Goal: Information Seeking & Learning: Check status

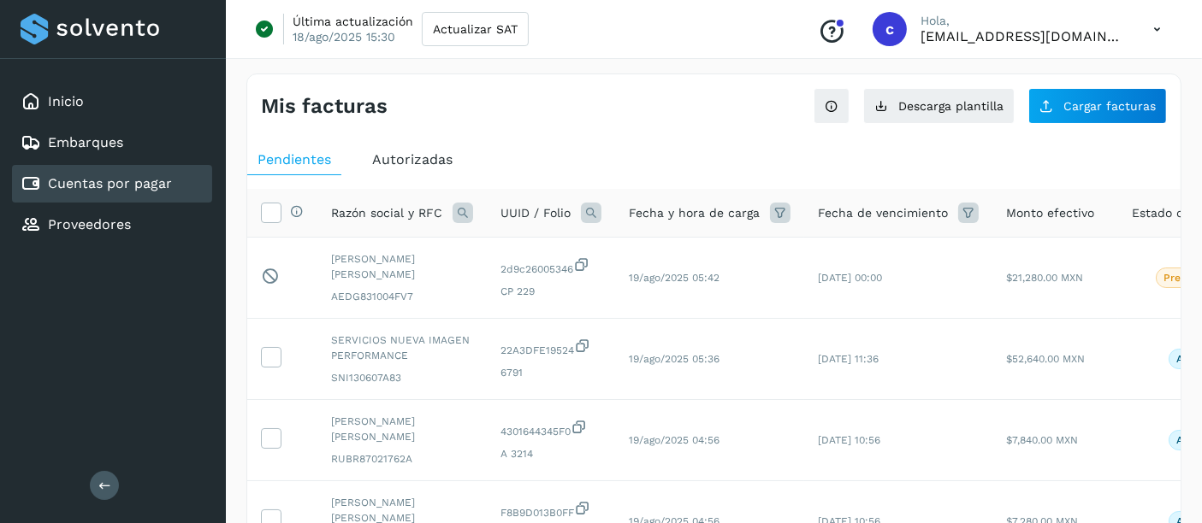
click at [591, 211] on icon at bounding box center [591, 213] width 21 height 21
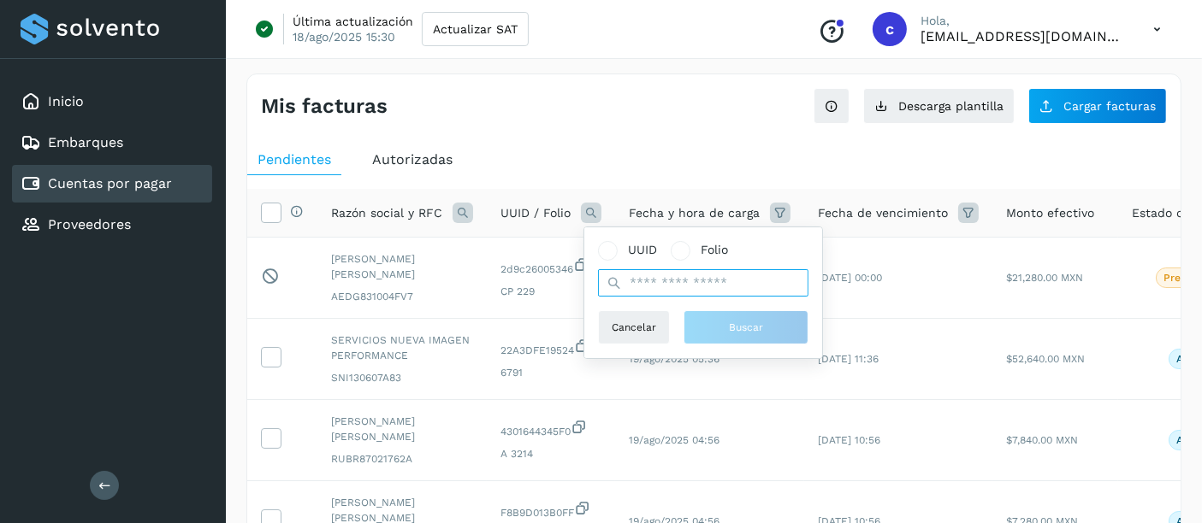
click at [662, 285] on input "text" at bounding box center [703, 282] width 210 height 27
paste input "**********"
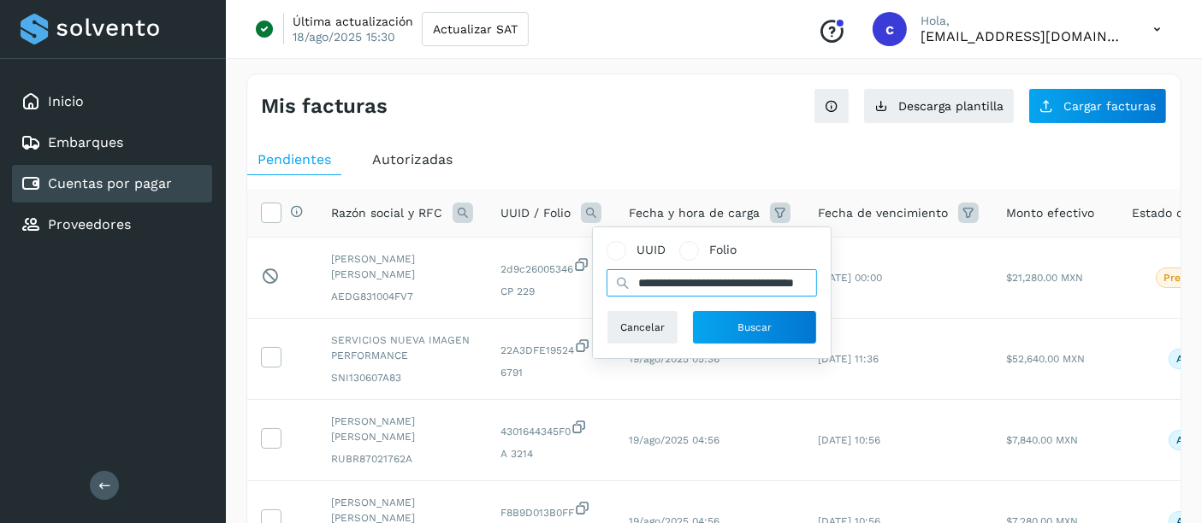
scroll to position [0, 75]
type input "**********"
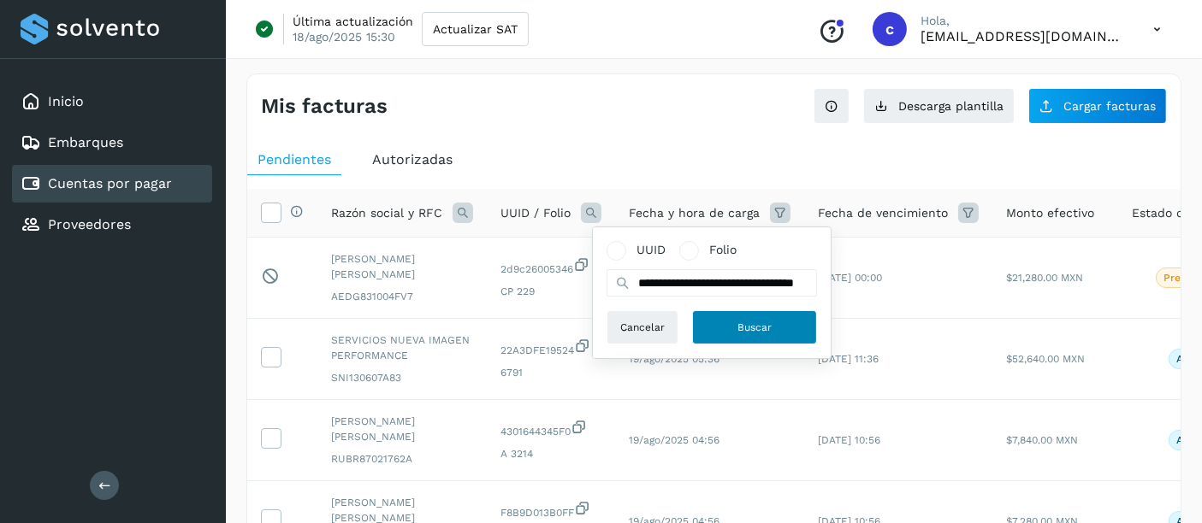
click at [736, 334] on button "Buscar" at bounding box center [754, 328] width 125 height 34
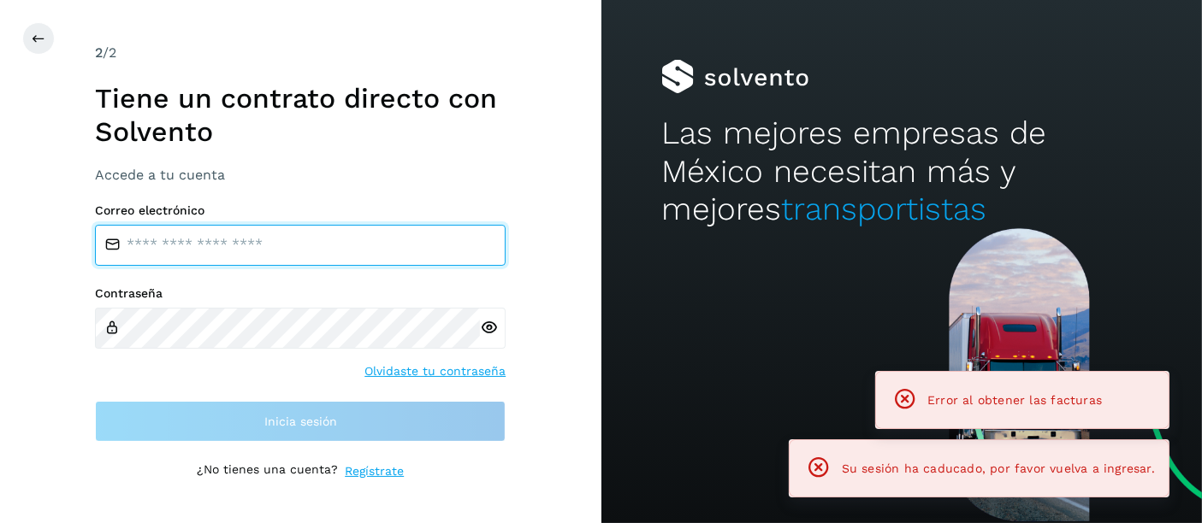
type input "**********"
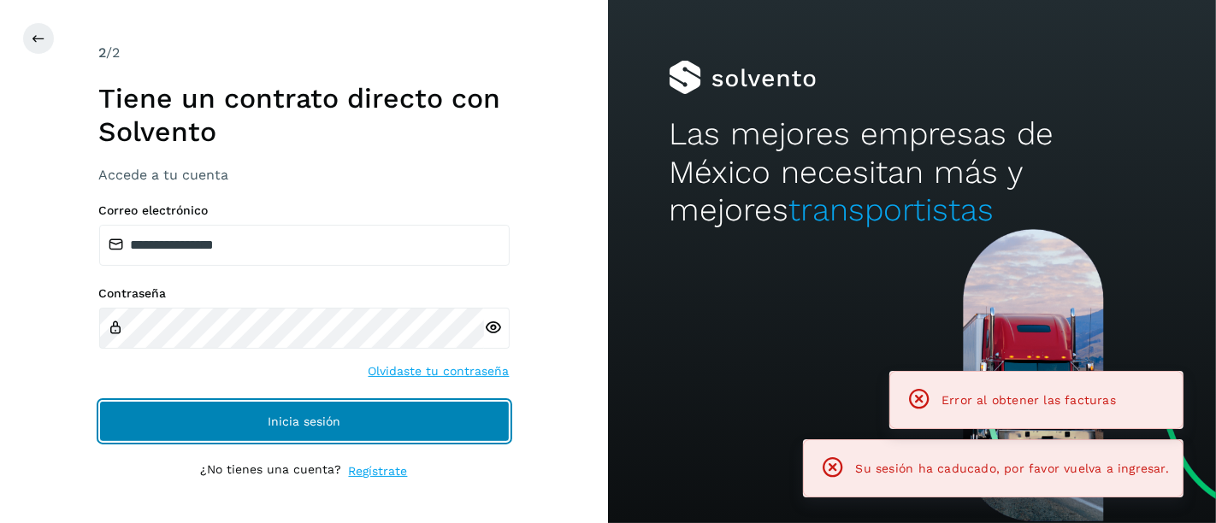
click at [287, 419] on span "Inicia sesión" at bounding box center [304, 422] width 73 height 12
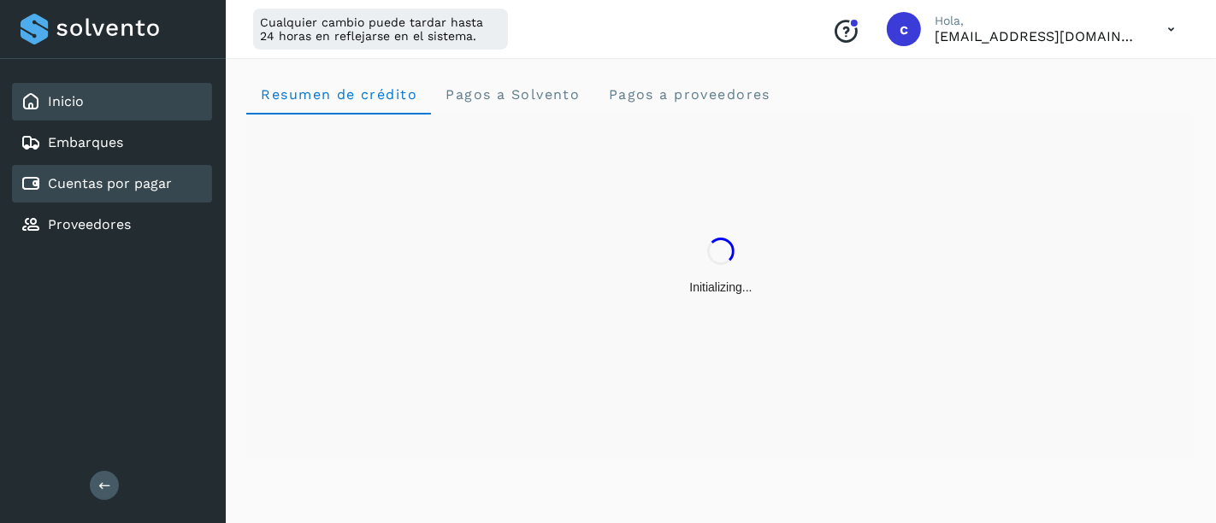
click at [112, 186] on link "Cuentas por pagar" at bounding box center [110, 183] width 124 height 16
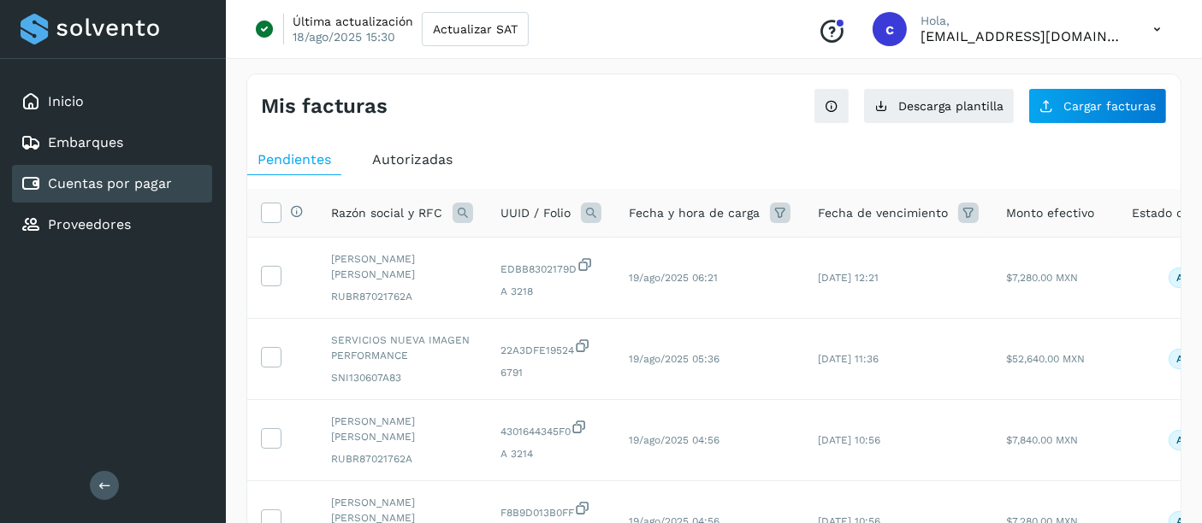
click at [581, 212] on icon at bounding box center [591, 213] width 21 height 21
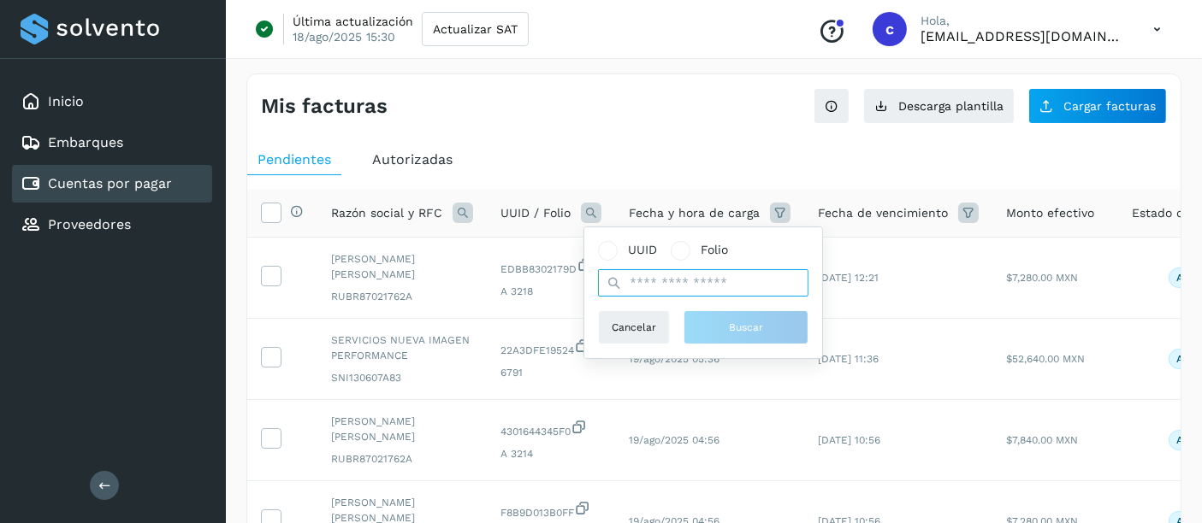
click at [664, 287] on input "text" at bounding box center [703, 282] width 210 height 27
paste input "**********"
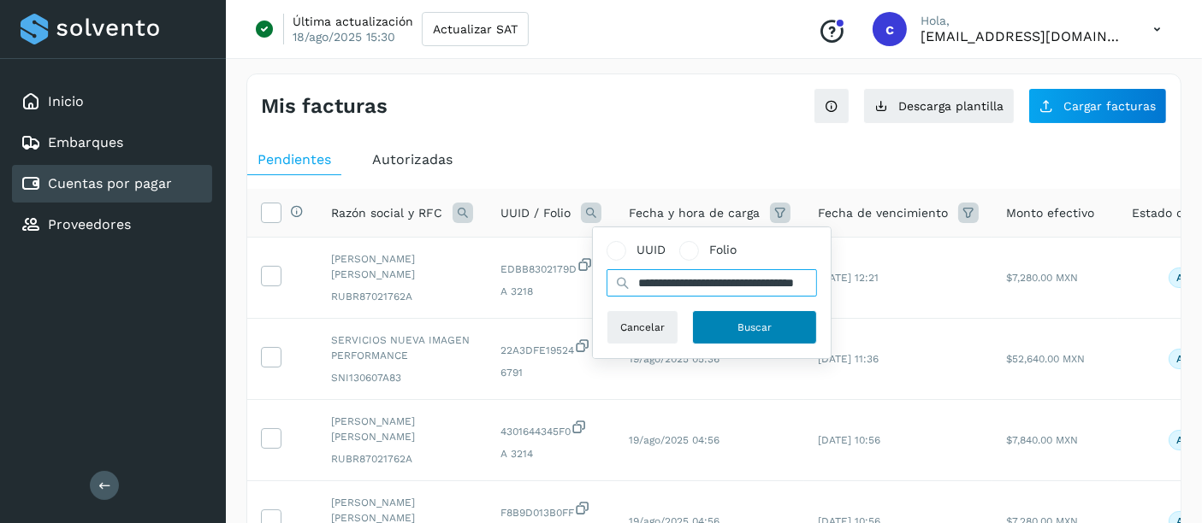
type input "**********"
click at [725, 324] on button "Buscar" at bounding box center [754, 328] width 125 height 34
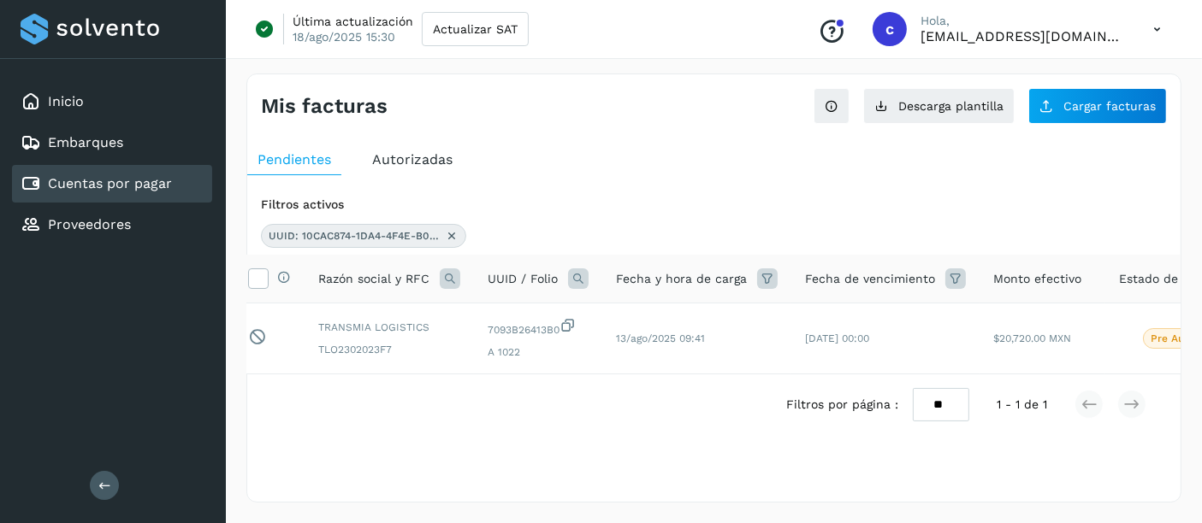
scroll to position [0, 0]
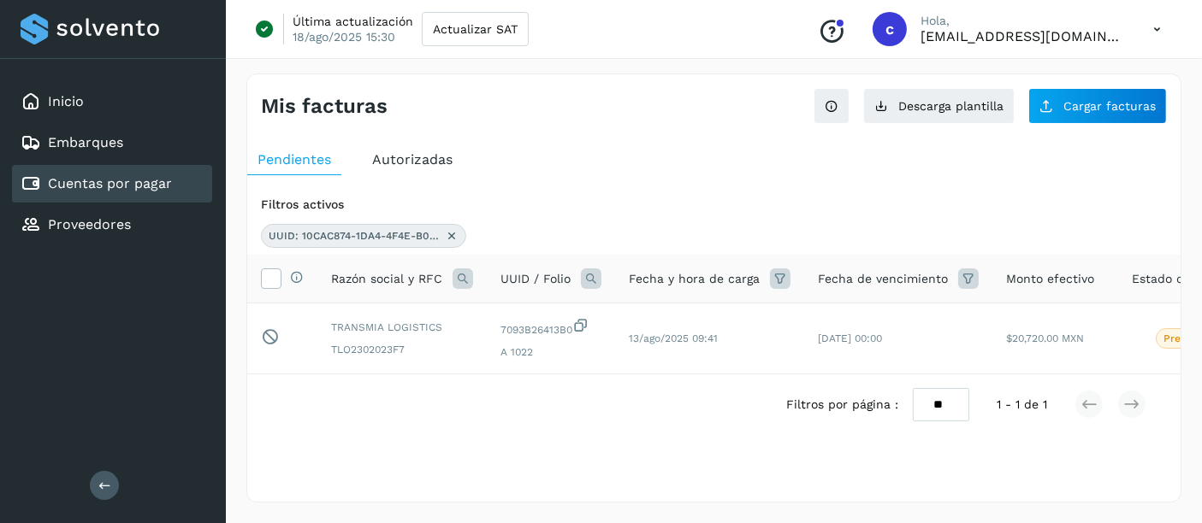
click at [137, 185] on link "Cuentas por pagar" at bounding box center [110, 183] width 124 height 16
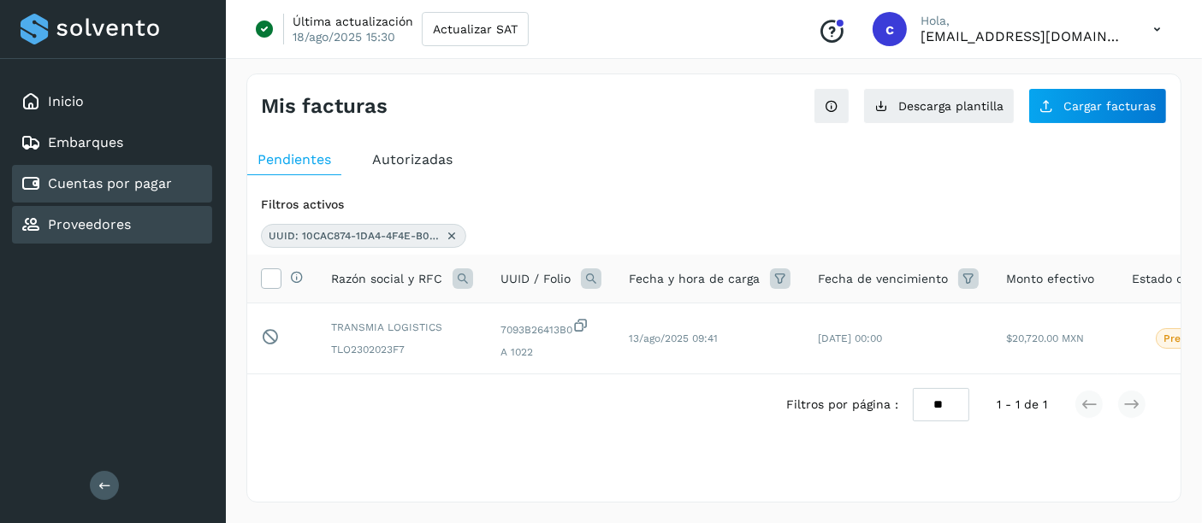
click at [126, 215] on div "Proveedores" at bounding box center [76, 225] width 110 height 21
click at [128, 183] on link "Cuentas por pagar" at bounding box center [110, 183] width 124 height 16
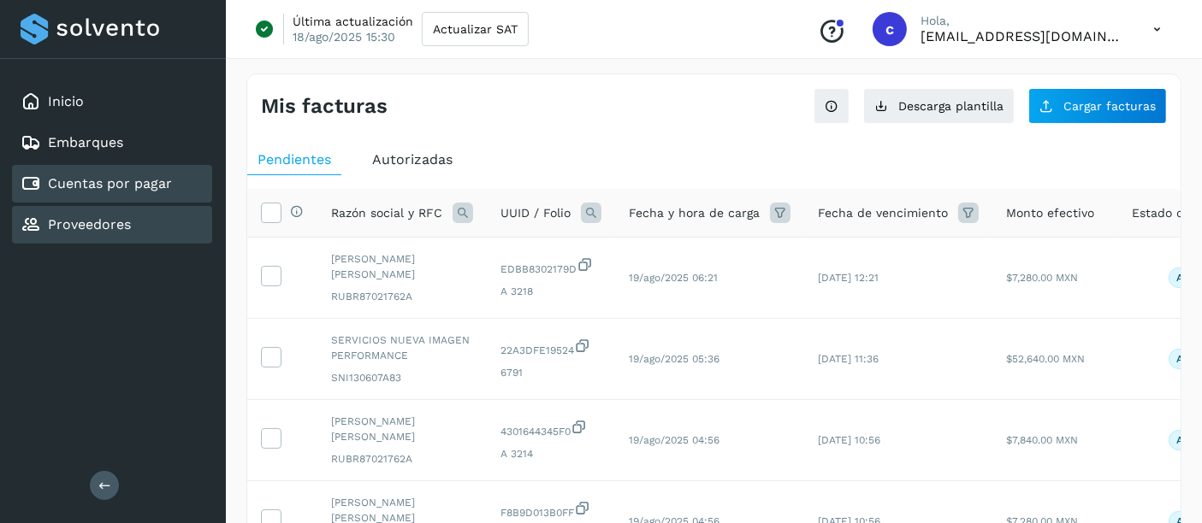
click at [129, 220] on div "Proveedores" at bounding box center [112, 225] width 200 height 38
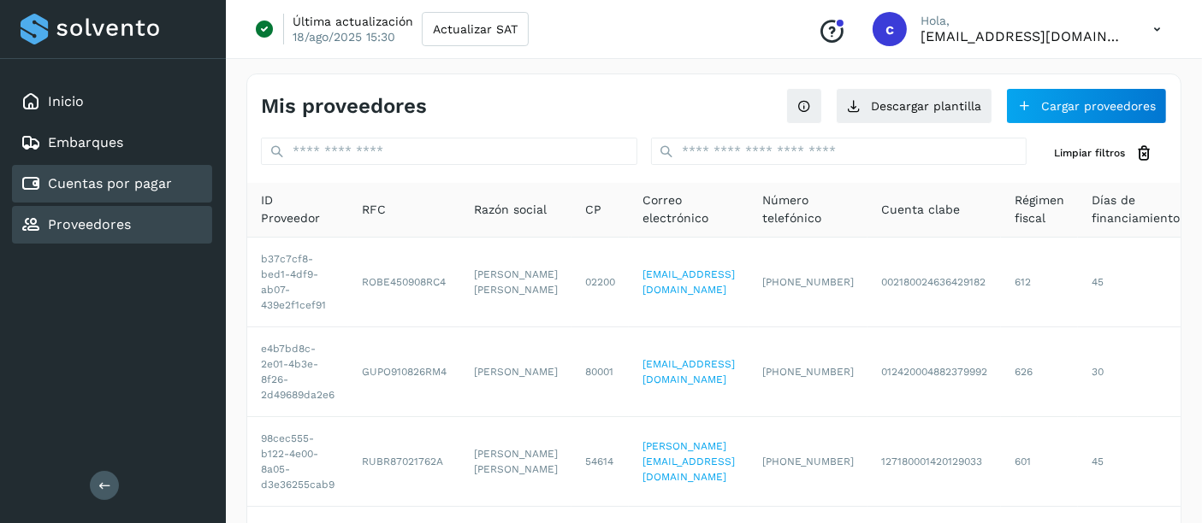
click at [143, 175] on link "Cuentas por pagar" at bounding box center [110, 183] width 124 height 16
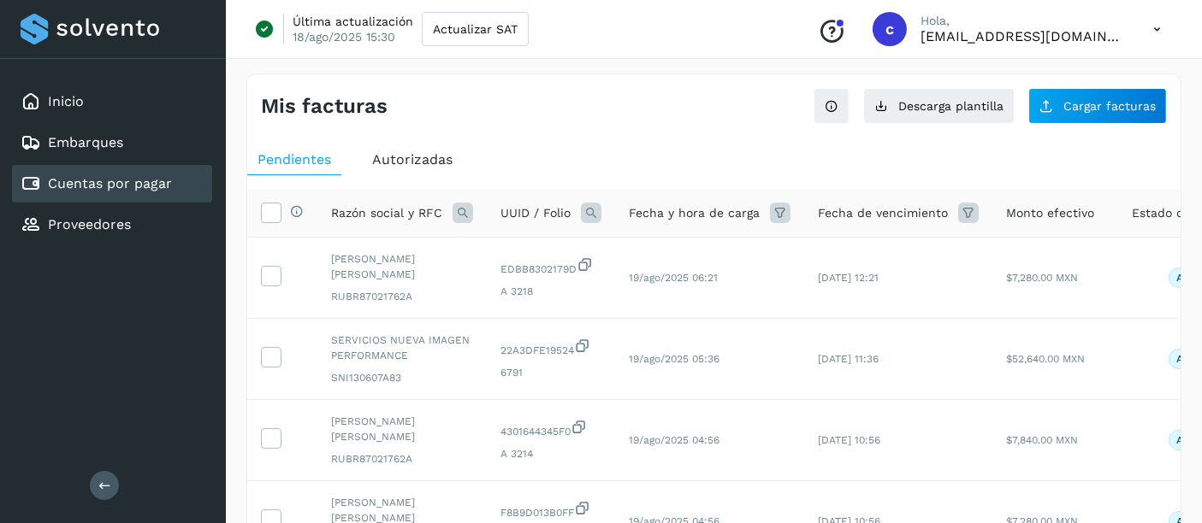
click at [408, 150] on div "Autorizadas" at bounding box center [412, 160] width 101 height 31
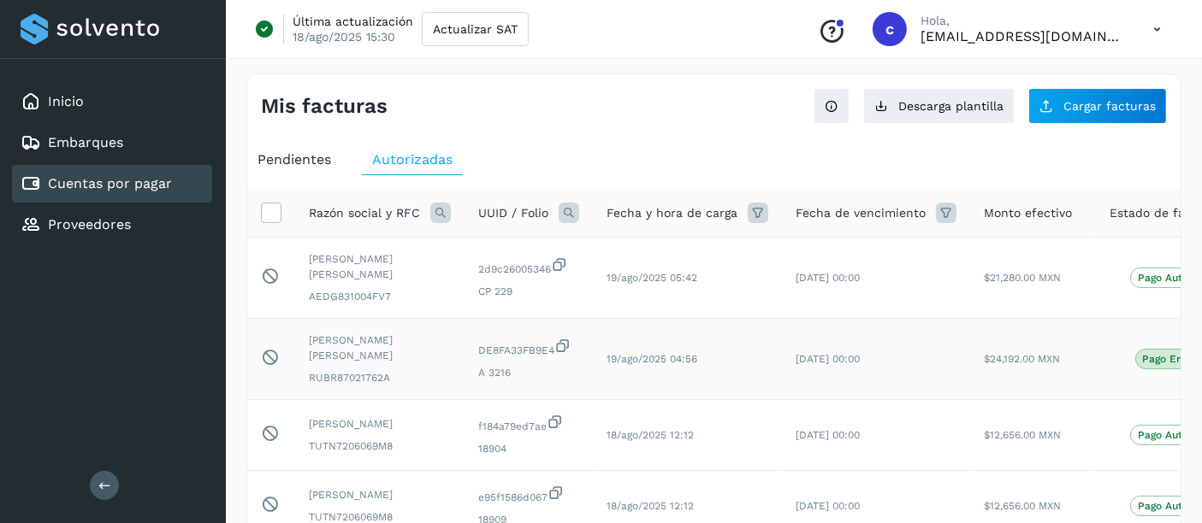
scroll to position [0, 159]
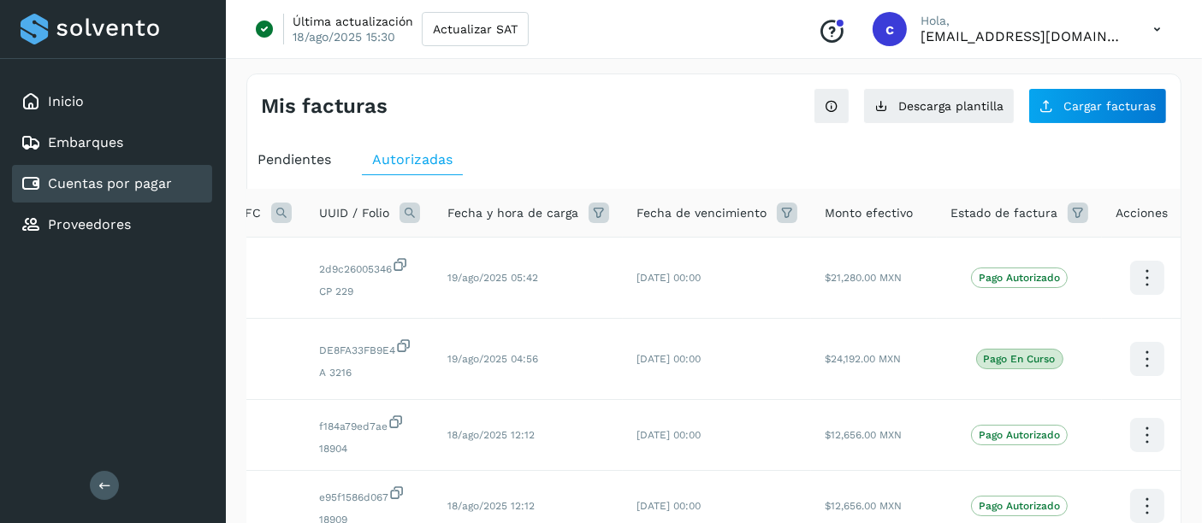
click at [1068, 208] on icon at bounding box center [1078, 213] width 21 height 21
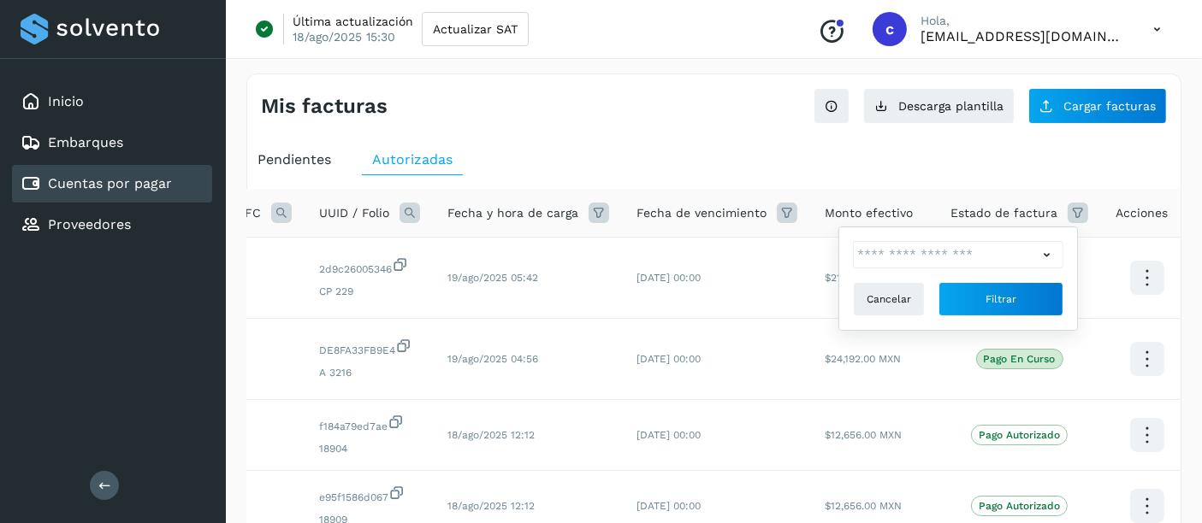
click at [623, 223] on th "Fecha y hora de carga" at bounding box center [717, 213] width 188 height 49
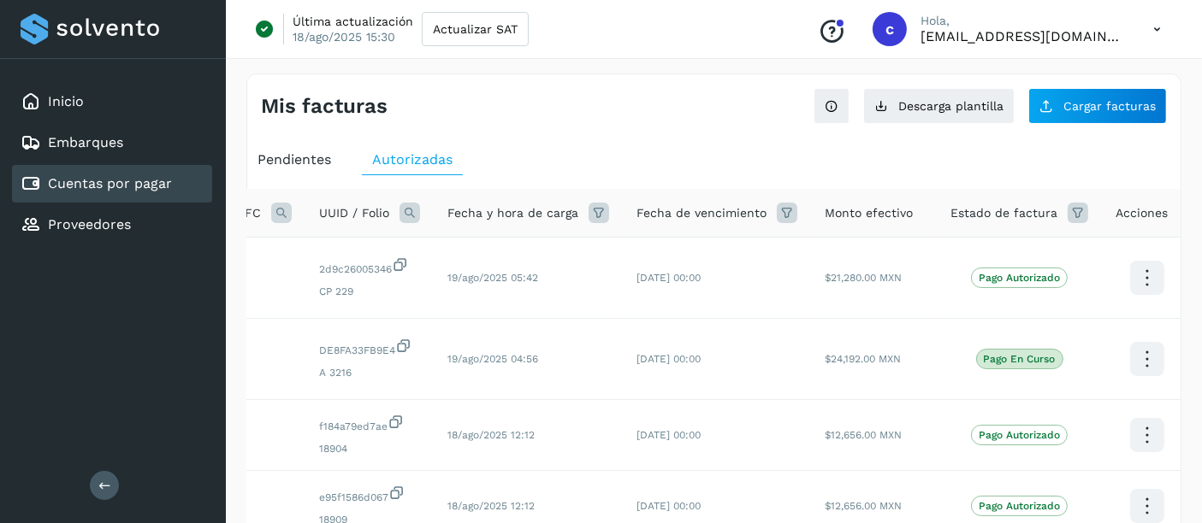
scroll to position [0, 0]
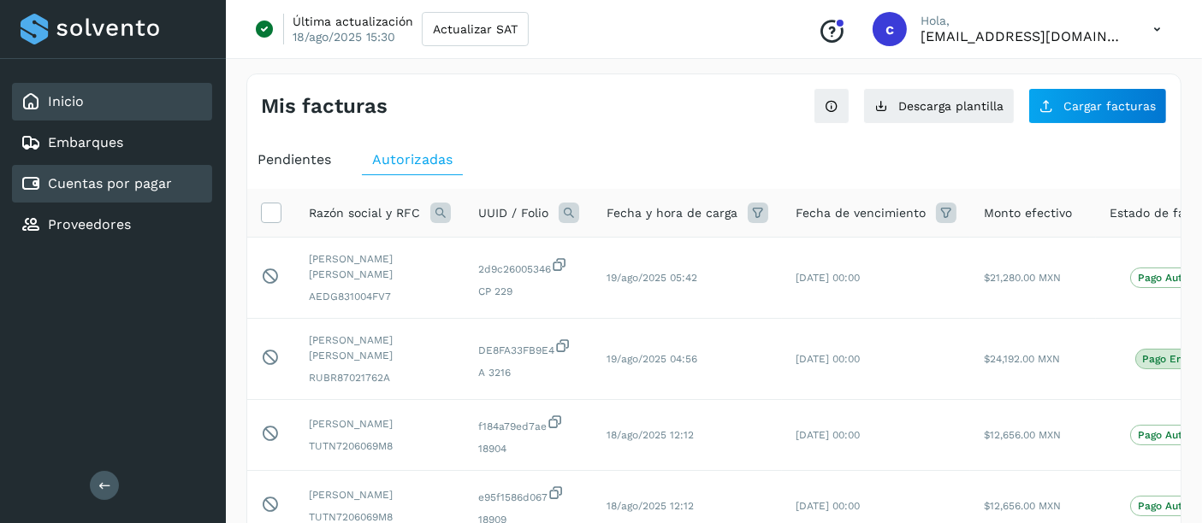
click at [135, 92] on div "Inicio" at bounding box center [112, 102] width 200 height 38
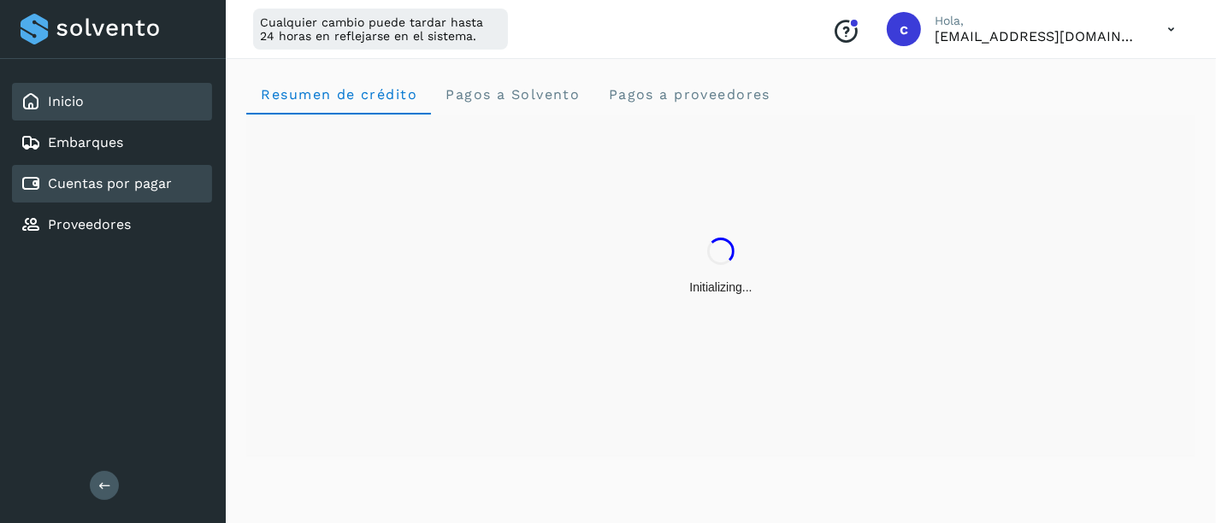
click at [125, 193] on div "Cuentas por pagar" at bounding box center [112, 184] width 200 height 38
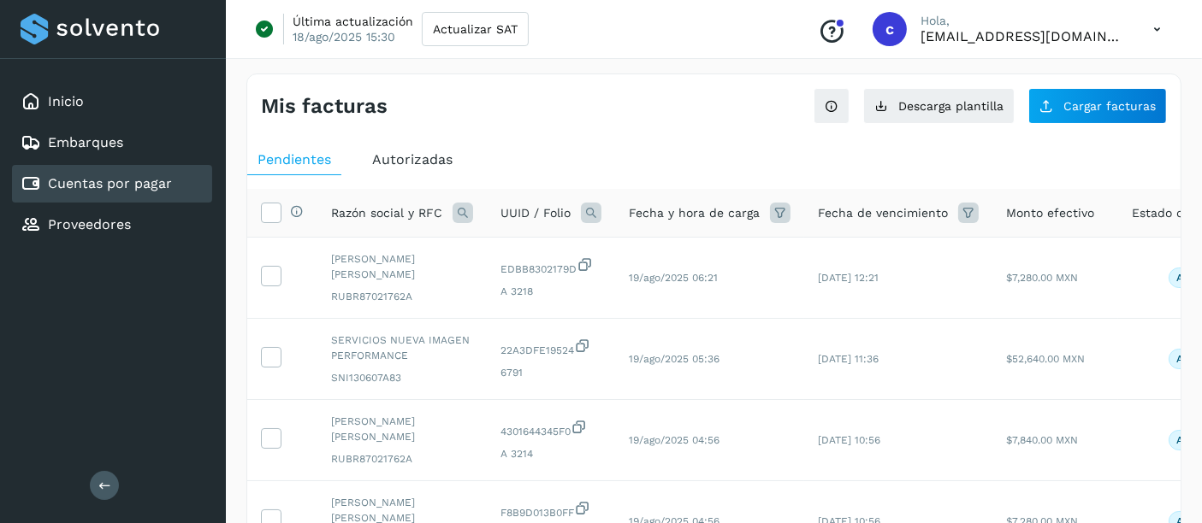
click at [949, 213] on div "Fecha de vencimiento" at bounding box center [898, 213] width 161 height 21
click at [770, 205] on icon at bounding box center [780, 213] width 21 height 21
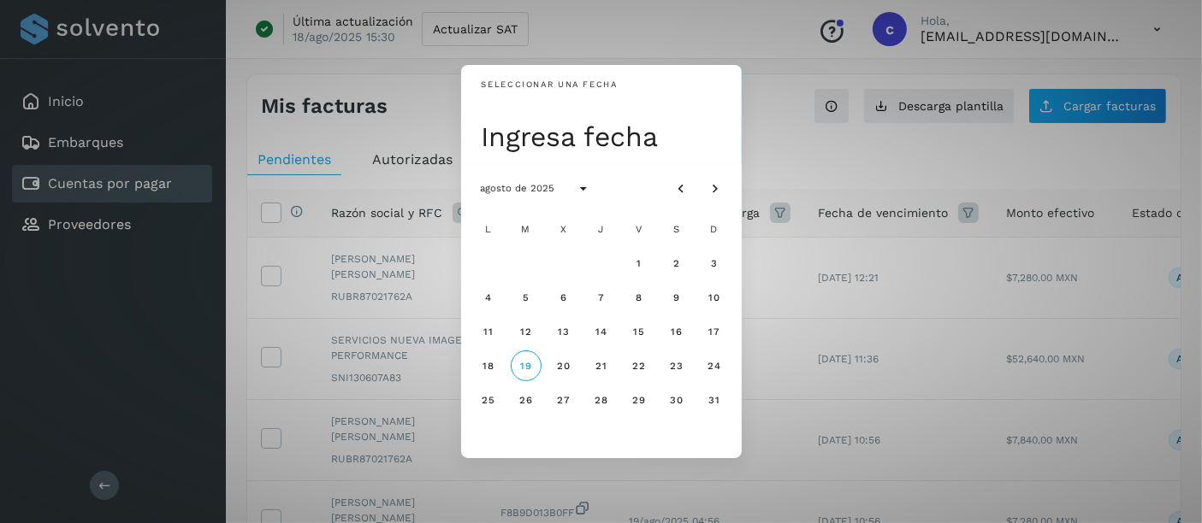
click at [827, 261] on div "Seleccionar una fecha Ingresa fecha agosto de 2025 L M X J V S D 1 2 3 4 5 6 7 …" at bounding box center [601, 261] width 1202 height 523
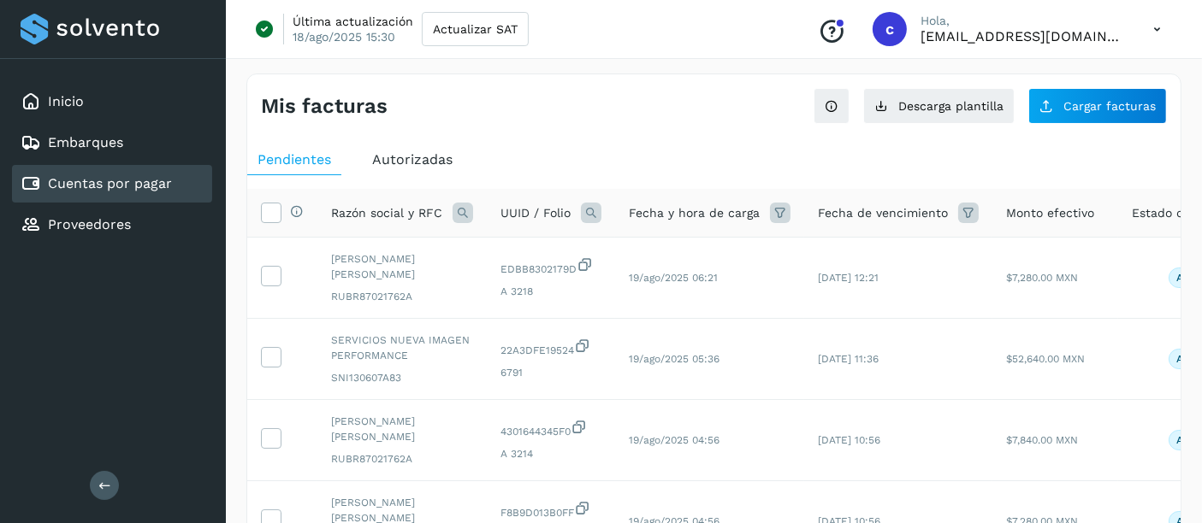
scroll to position [2, 0]
click at [427, 160] on span "Autorizadas" at bounding box center [412, 158] width 80 height 16
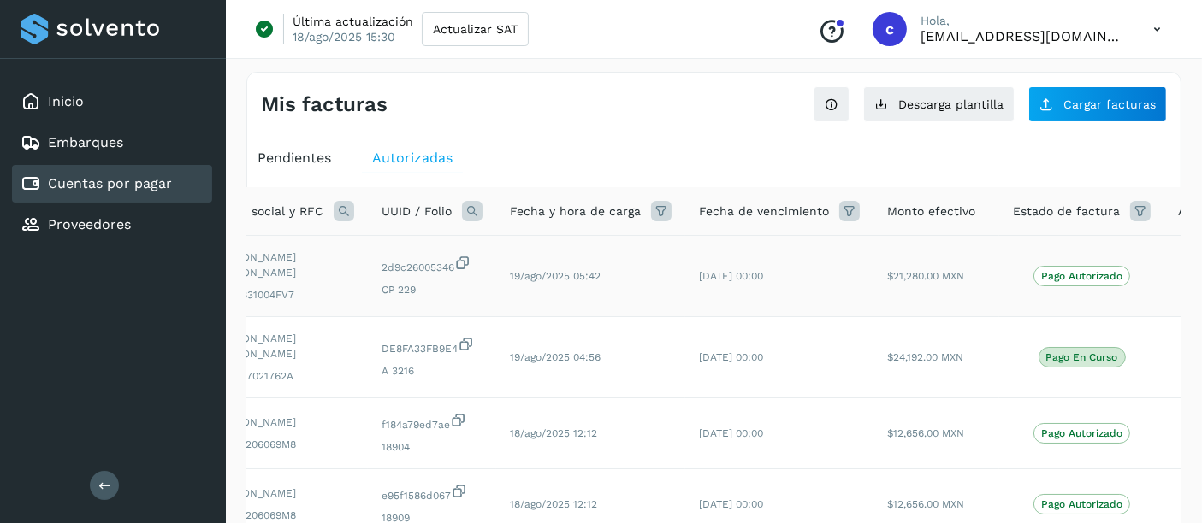
scroll to position [0, 159]
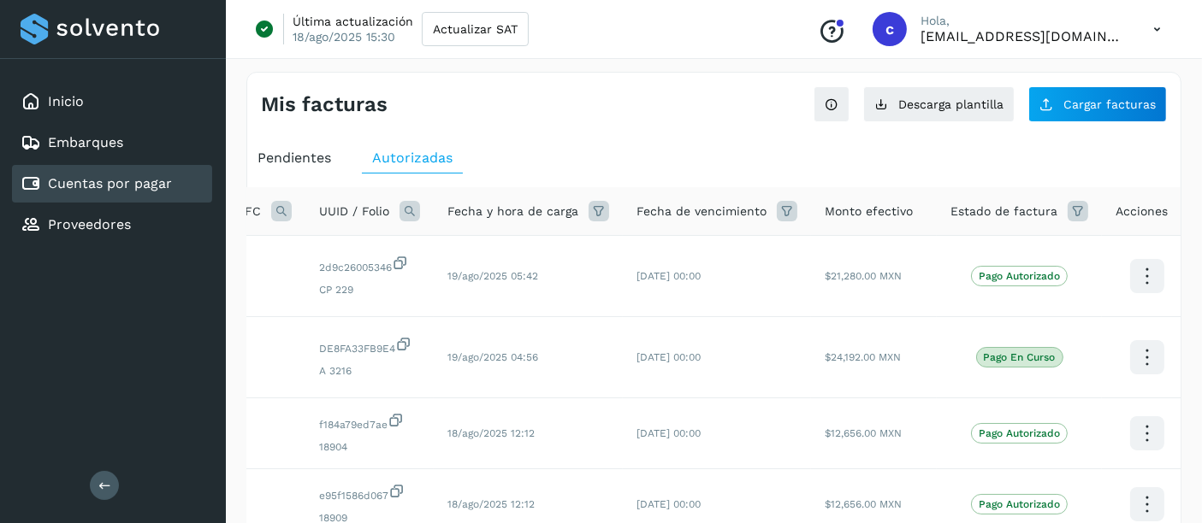
click at [1068, 214] on icon at bounding box center [1078, 211] width 21 height 21
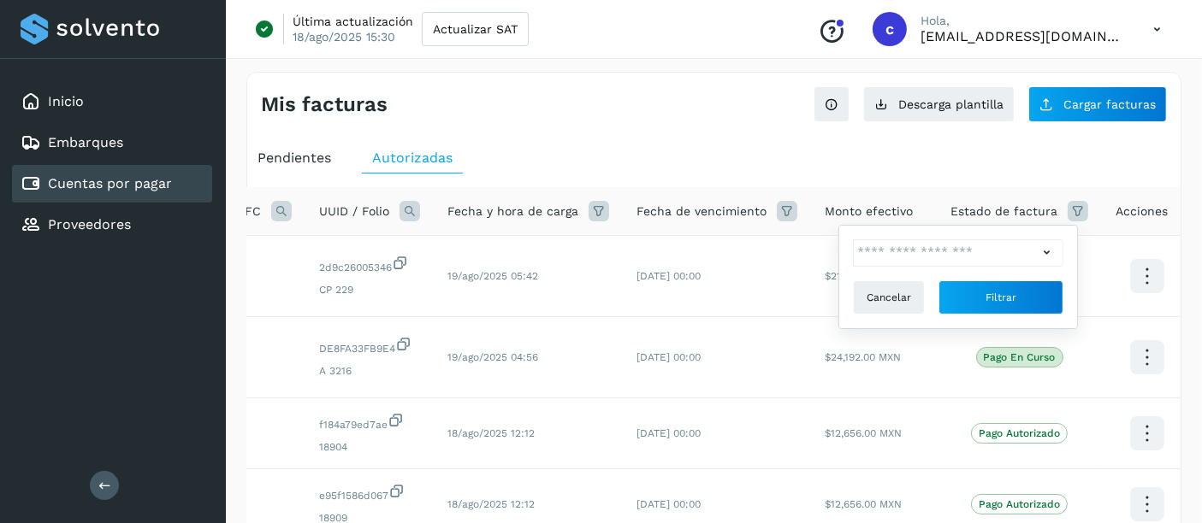
click at [1047, 248] on icon at bounding box center [1047, 253] width 18 height 18
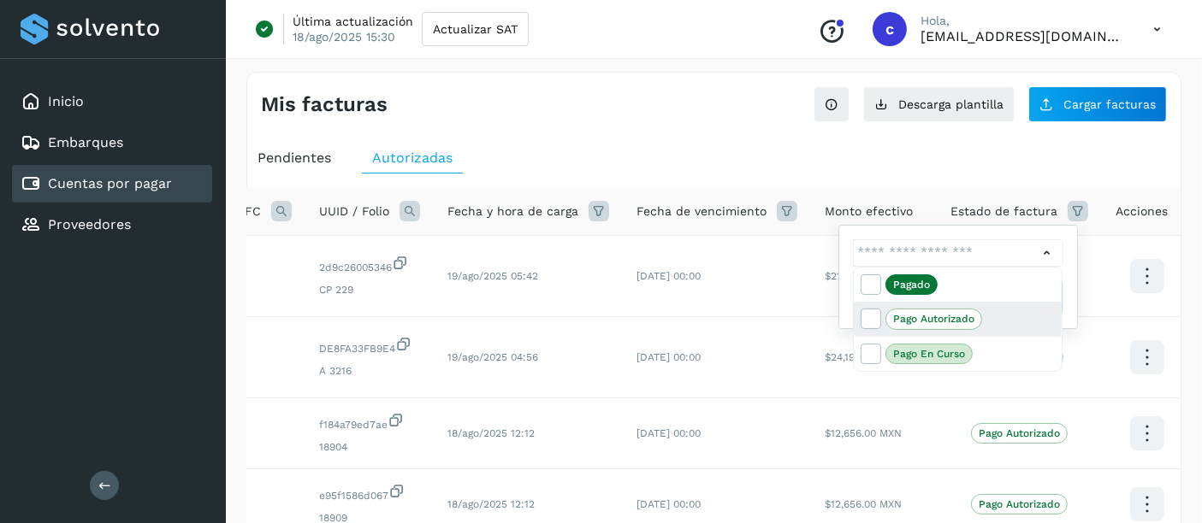
click at [926, 322] on p "Pago Autorizado" at bounding box center [933, 319] width 81 height 12
click at [730, 126] on div at bounding box center [601, 261] width 1202 height 523
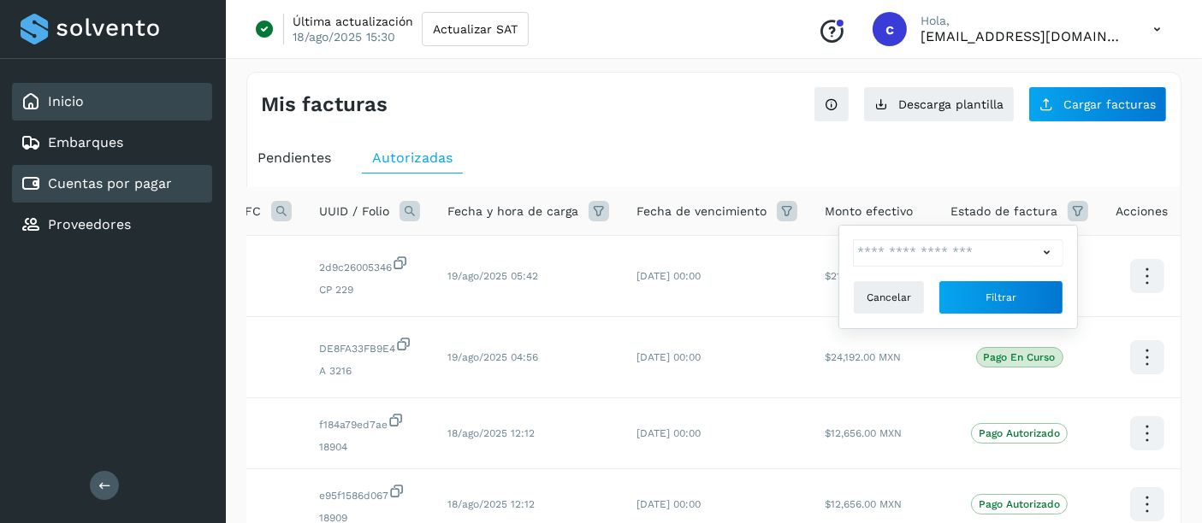
click at [102, 110] on div "Inicio" at bounding box center [112, 102] width 200 height 38
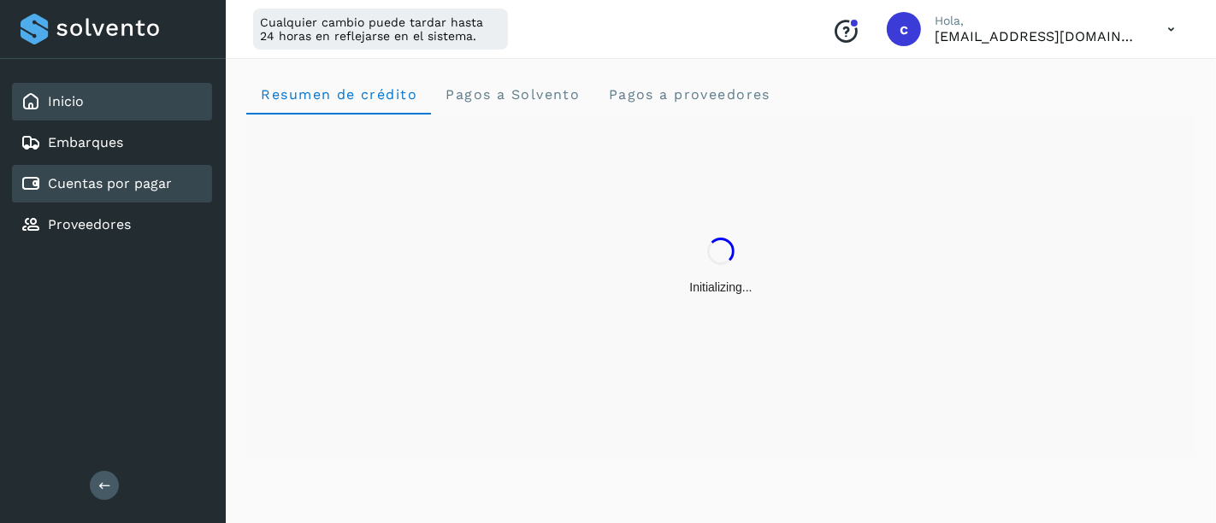
click at [98, 178] on link "Cuentas por pagar" at bounding box center [110, 183] width 124 height 16
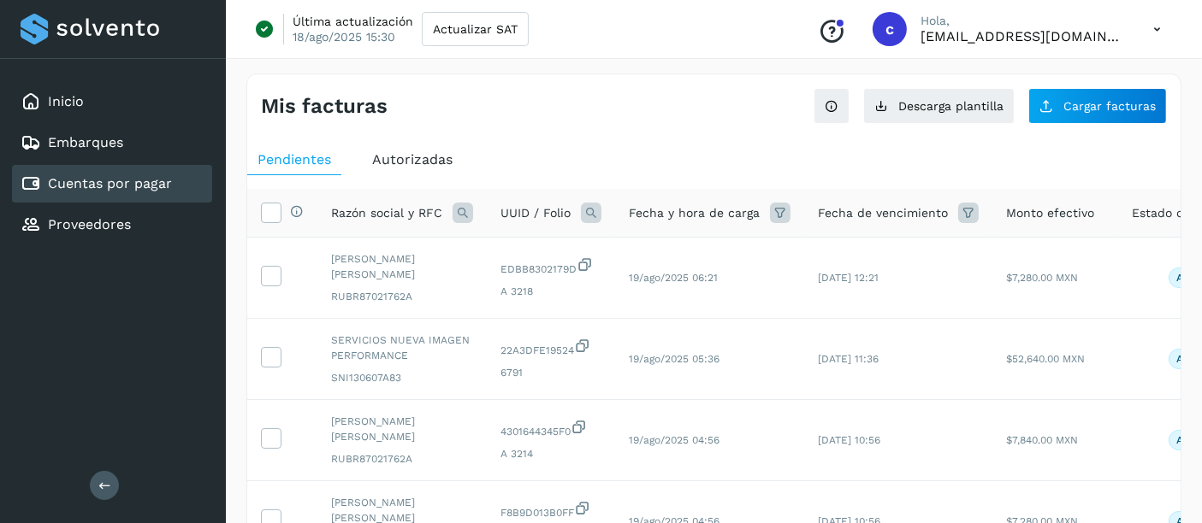
click at [398, 173] on div "Autorizadas" at bounding box center [412, 160] width 101 height 31
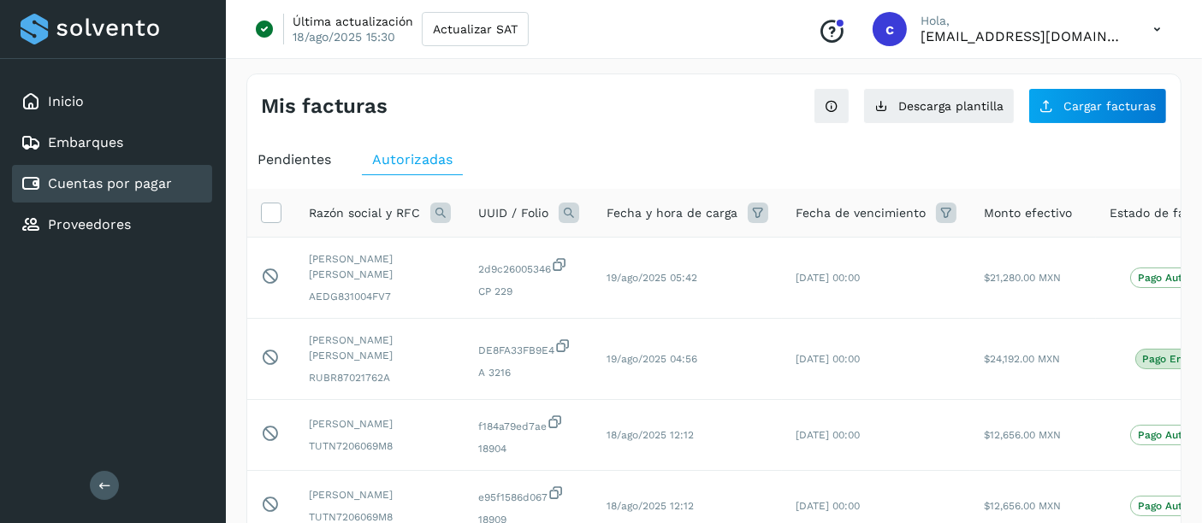
click at [293, 164] on span "Pendientes" at bounding box center [294, 159] width 74 height 16
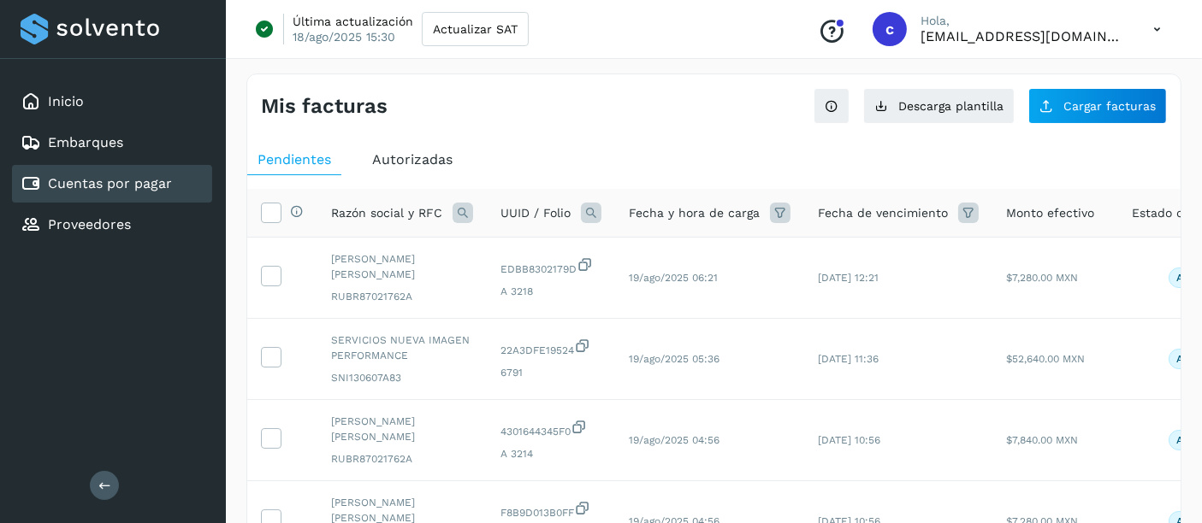
click at [395, 158] on span "Autorizadas" at bounding box center [412, 159] width 80 height 16
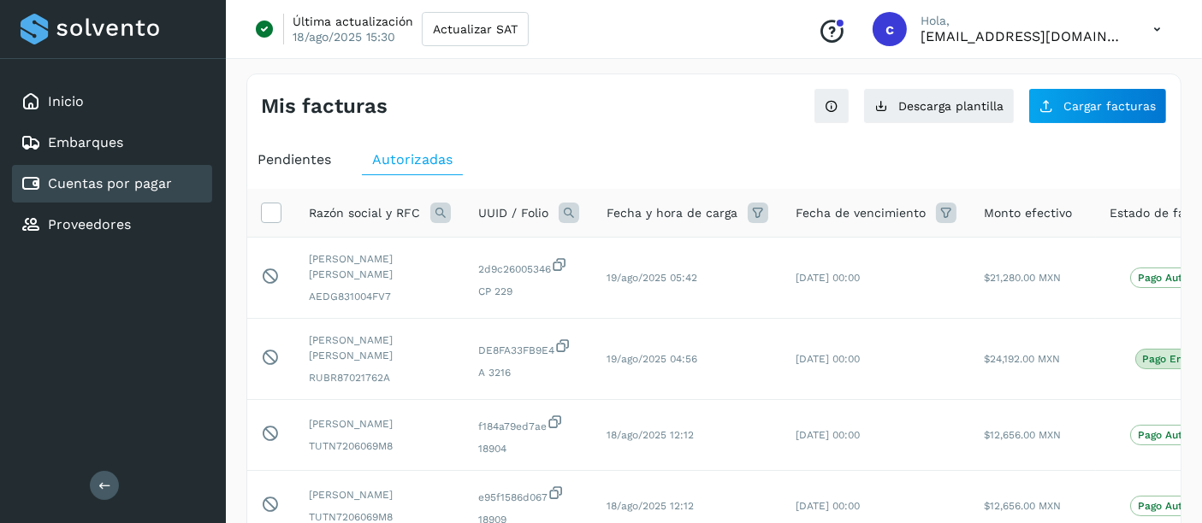
click at [552, 209] on div "UUID / Folio" at bounding box center [528, 213] width 101 height 21
click at [565, 209] on icon at bounding box center [569, 213] width 21 height 21
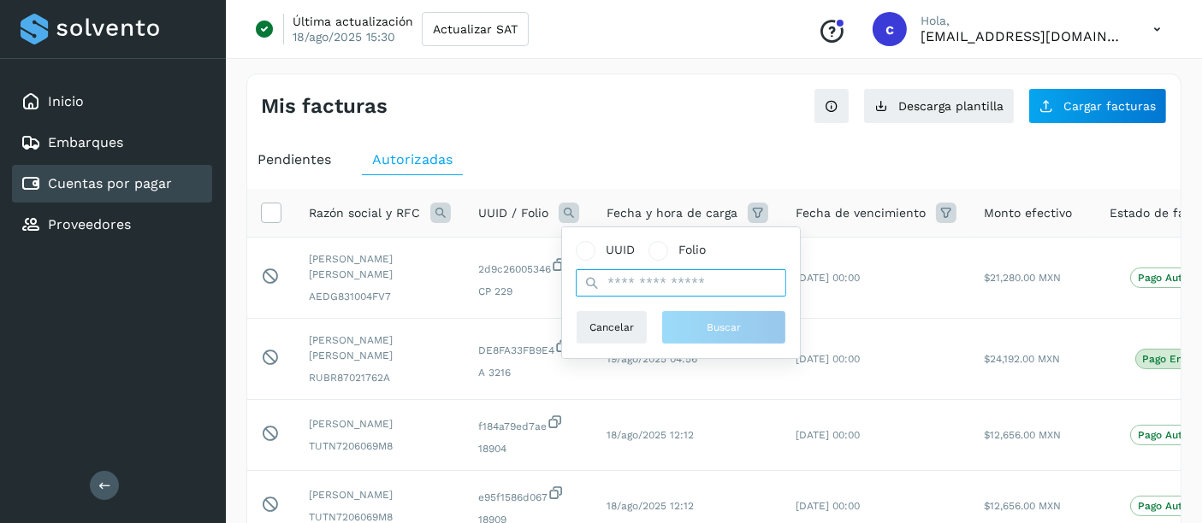
click at [633, 283] on input "text" at bounding box center [681, 282] width 210 height 27
paste input "**********"
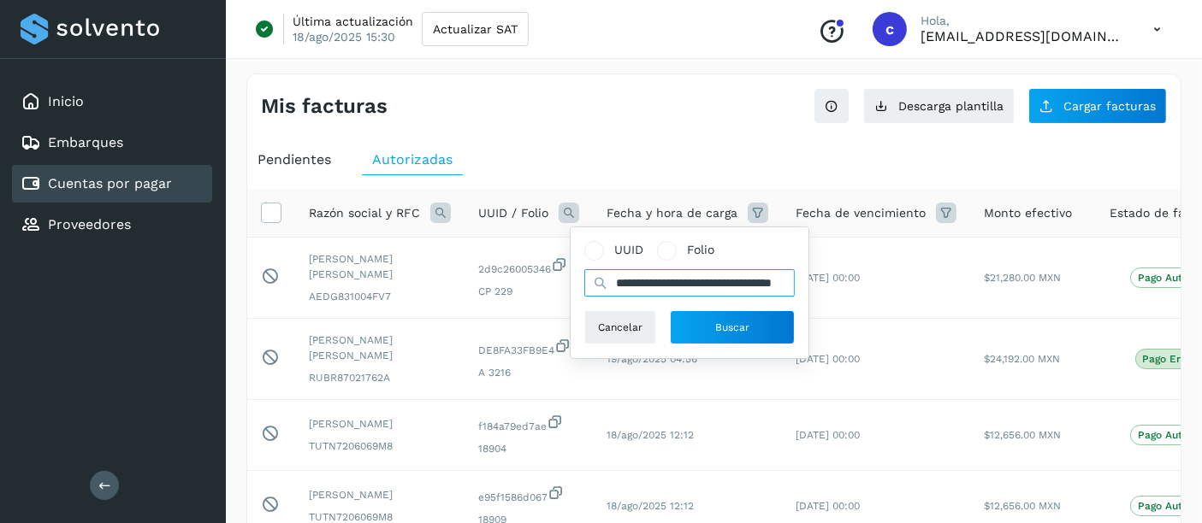
scroll to position [0, 82]
type input "**********"
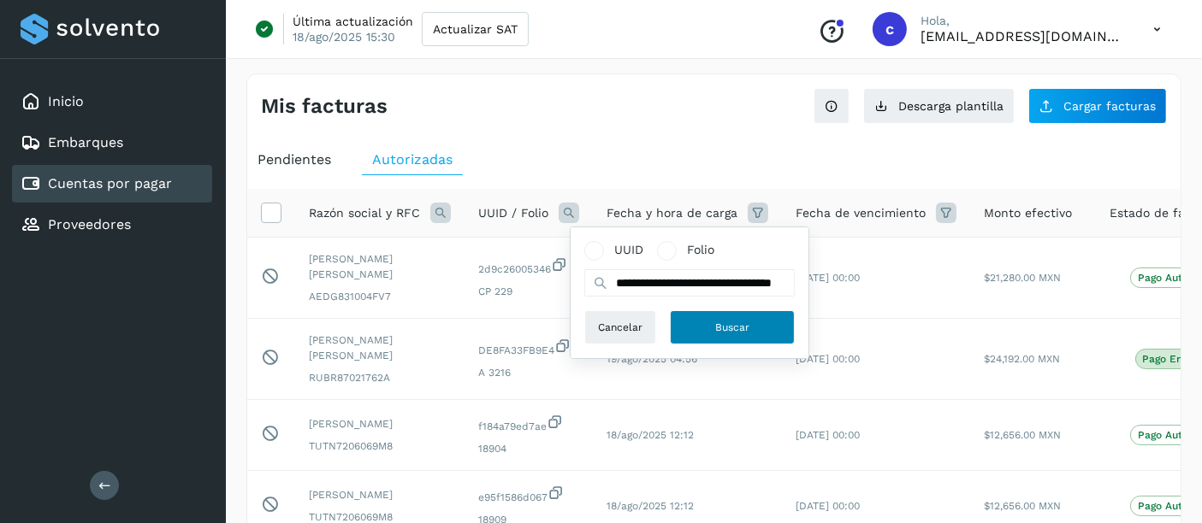
click at [730, 340] on button "Buscar" at bounding box center [732, 328] width 125 height 34
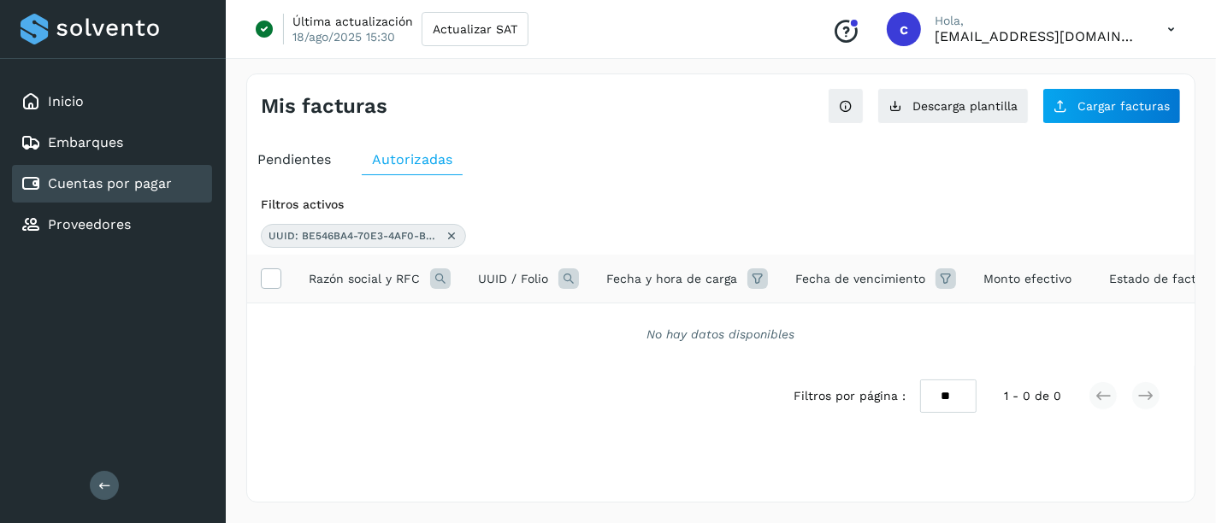
click at [294, 154] on span "Pendientes" at bounding box center [294, 159] width 74 height 16
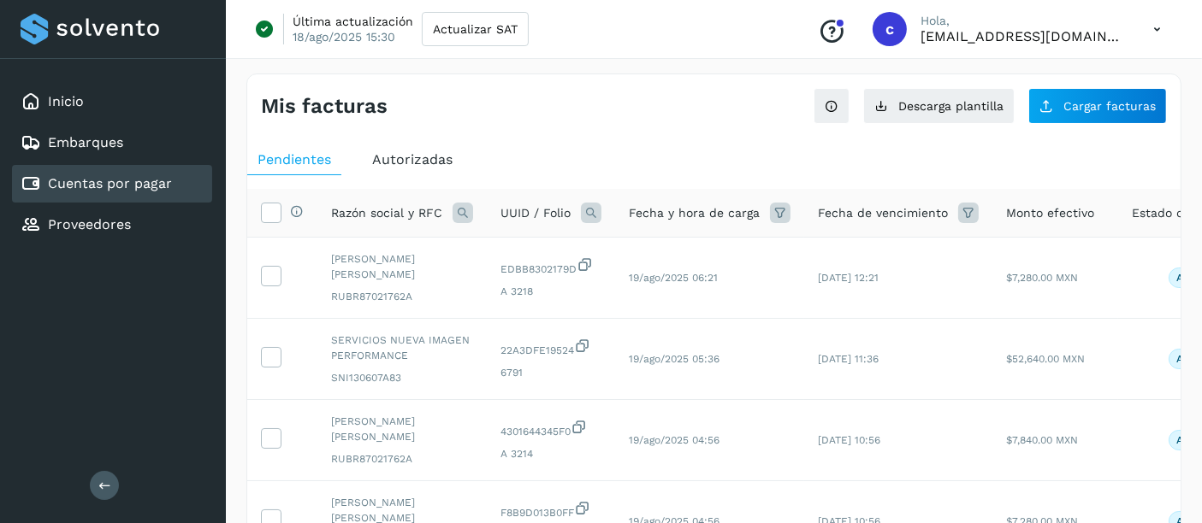
click at [615, 209] on th "UUID / Folio" at bounding box center [709, 213] width 189 height 49
click at [583, 204] on icon at bounding box center [591, 213] width 21 height 21
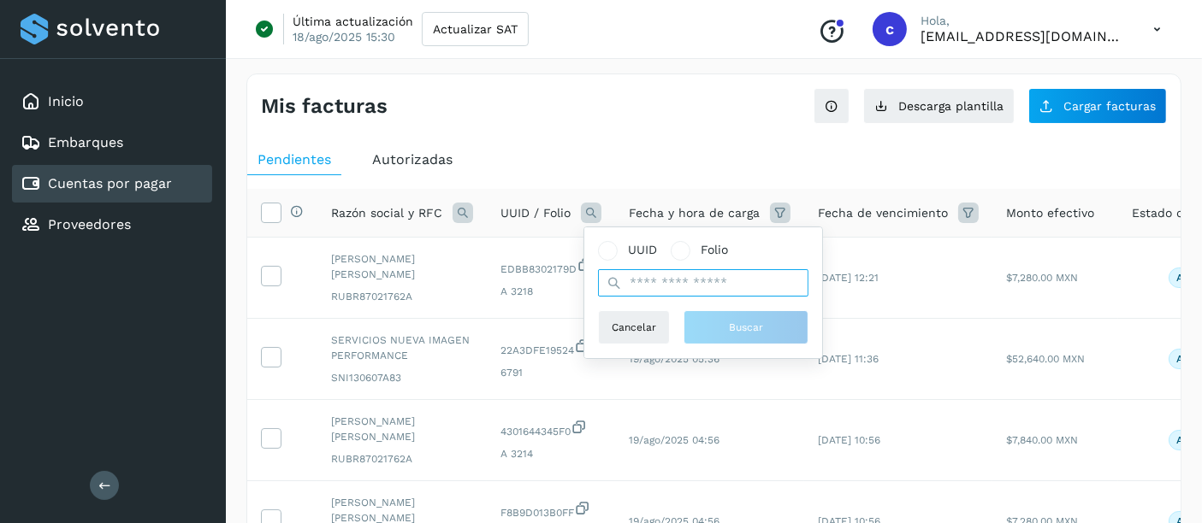
click at [684, 282] on input "text" at bounding box center [703, 282] width 210 height 27
paste input "**********"
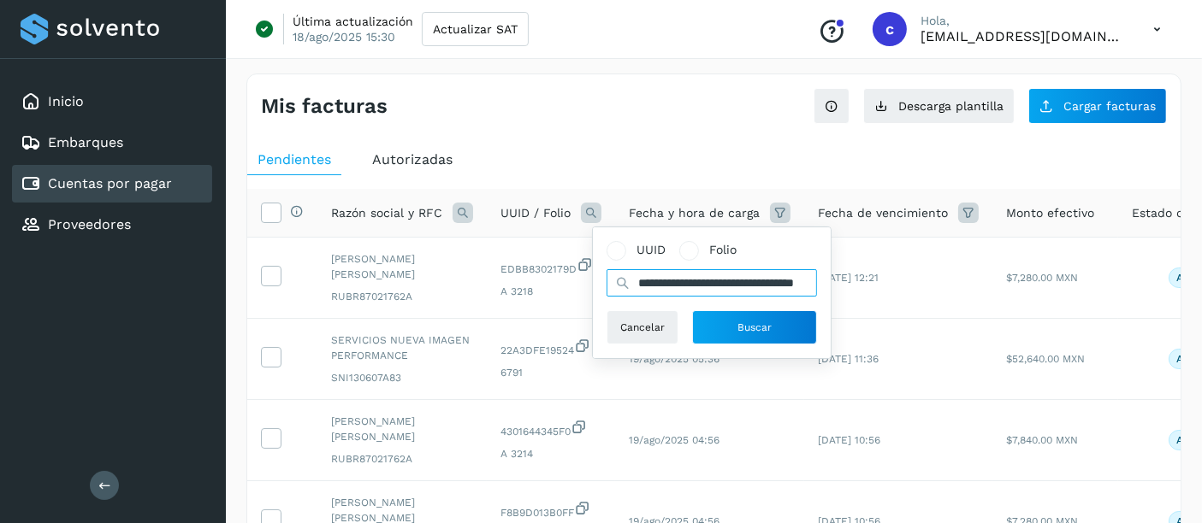
scroll to position [0, 80]
type input "**********"
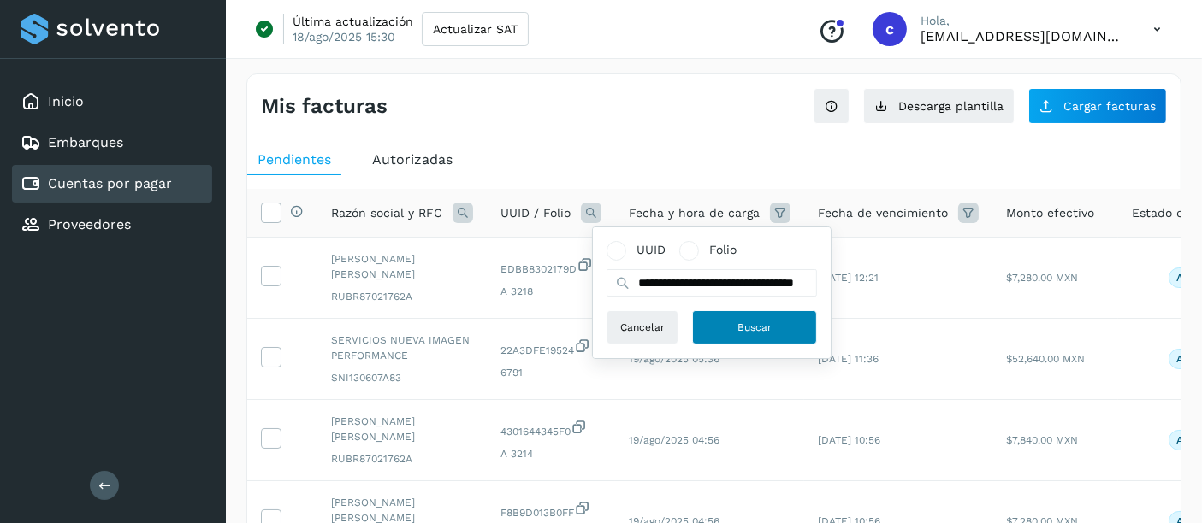
click at [761, 327] on span "Buscar" at bounding box center [754, 327] width 34 height 15
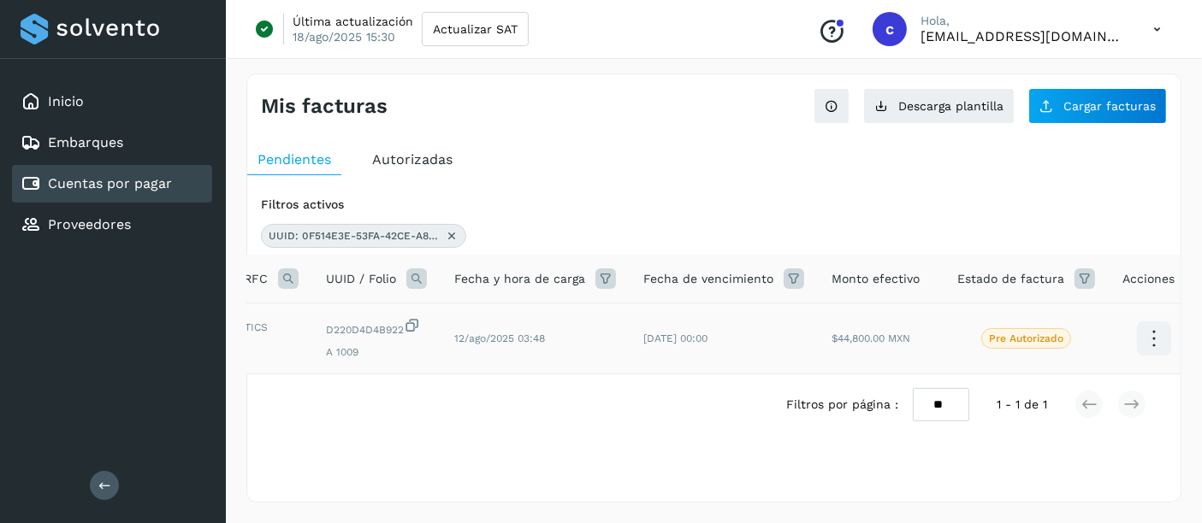
scroll to position [0, 0]
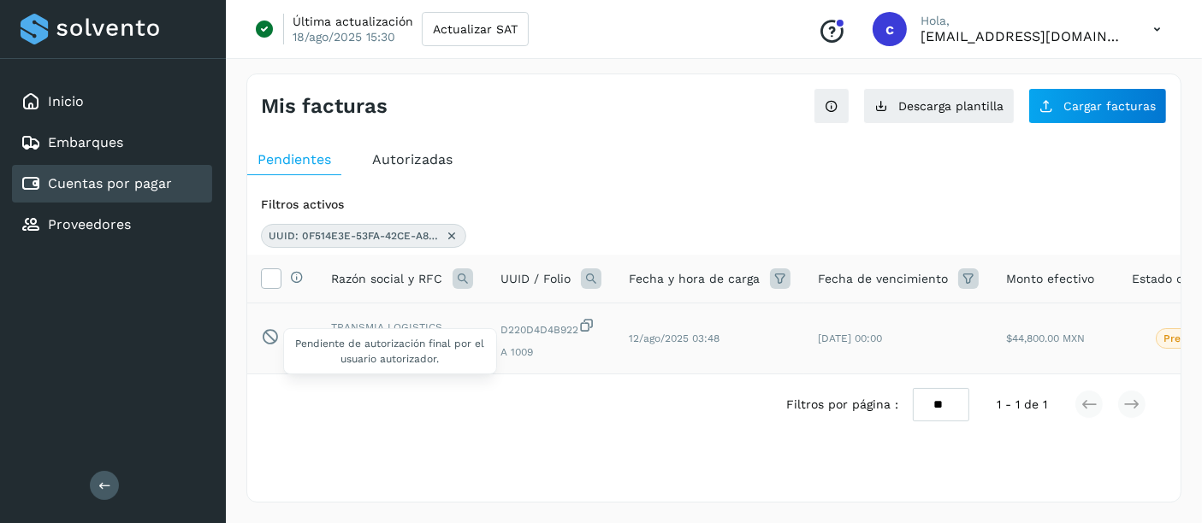
click at [269, 335] on icon at bounding box center [270, 337] width 18 height 18
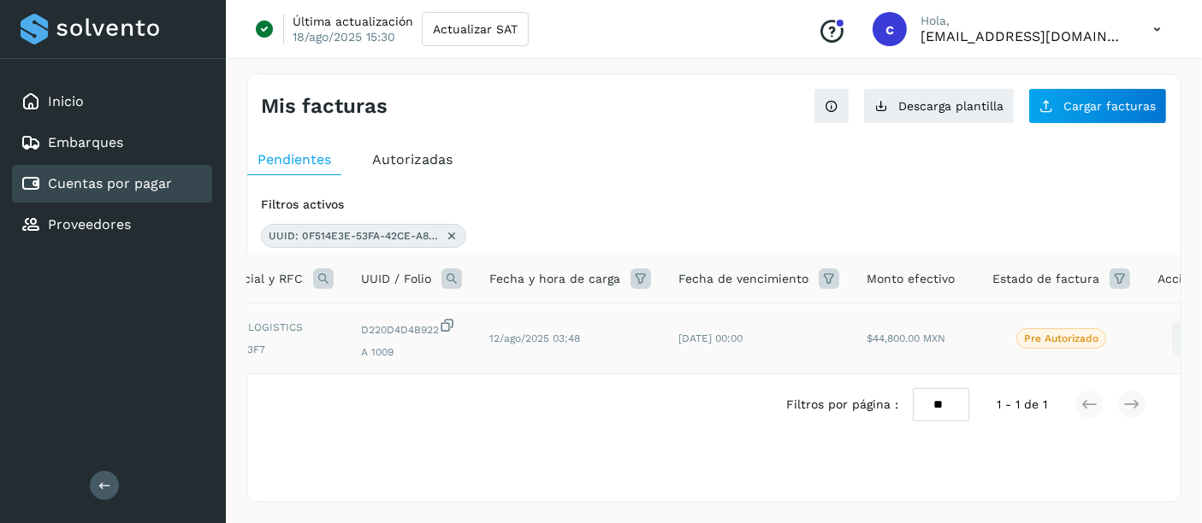
scroll to position [0, 181]
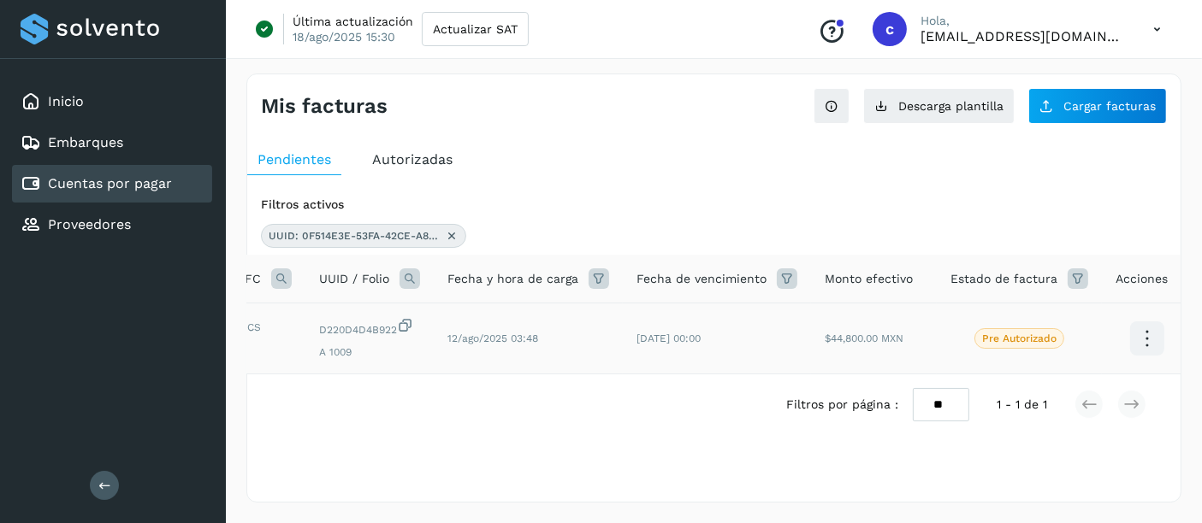
click at [1131, 335] on icon at bounding box center [1147, 339] width 40 height 40
click at [707, 169] on div at bounding box center [601, 261] width 1202 height 523
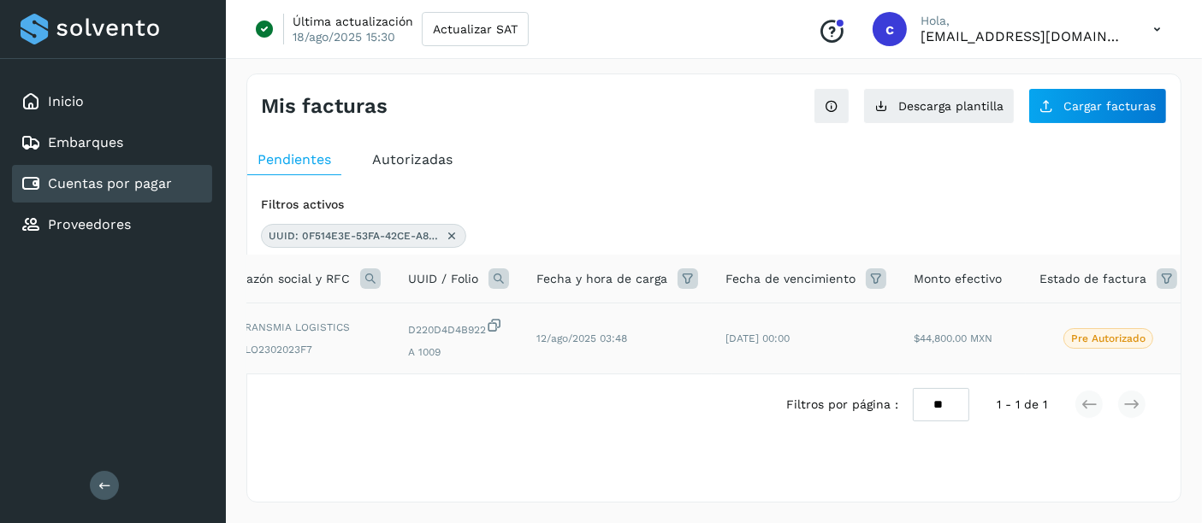
scroll to position [0, 91]
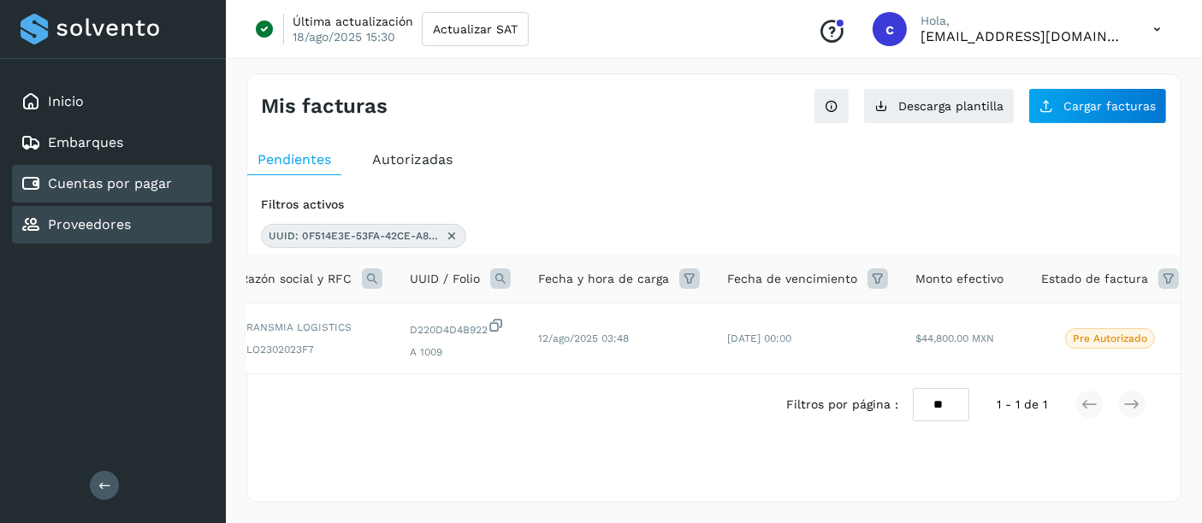
click at [129, 210] on div "Proveedores" at bounding box center [112, 225] width 200 height 38
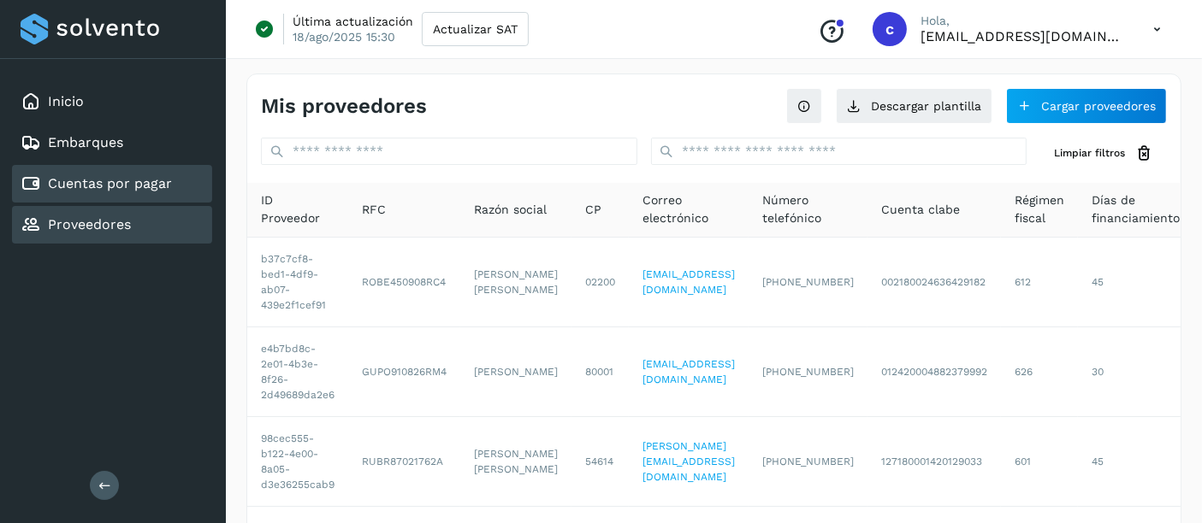
click at [109, 183] on link "Cuentas por pagar" at bounding box center [110, 183] width 124 height 16
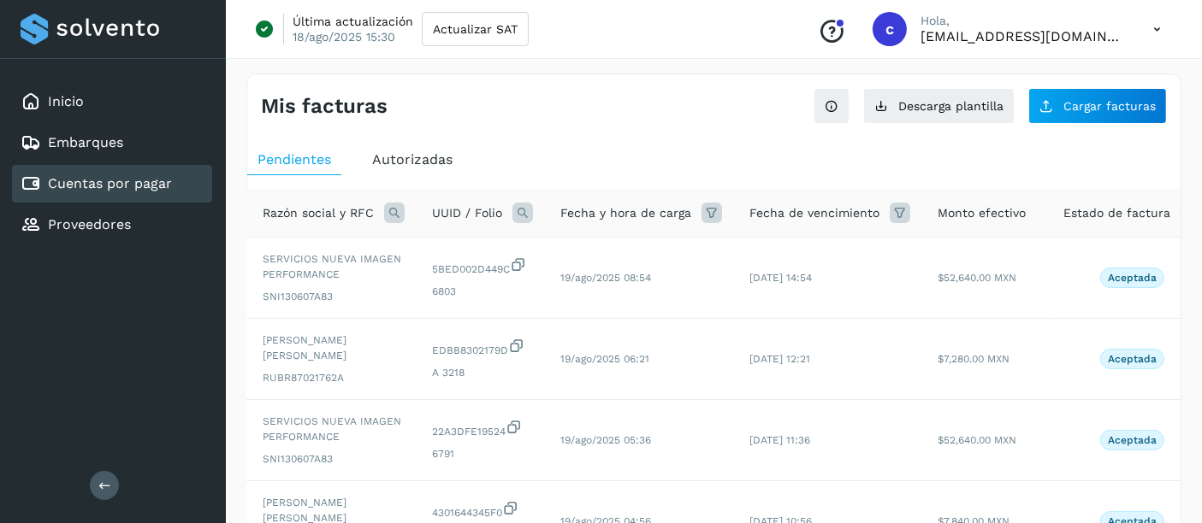
scroll to position [0, 181]
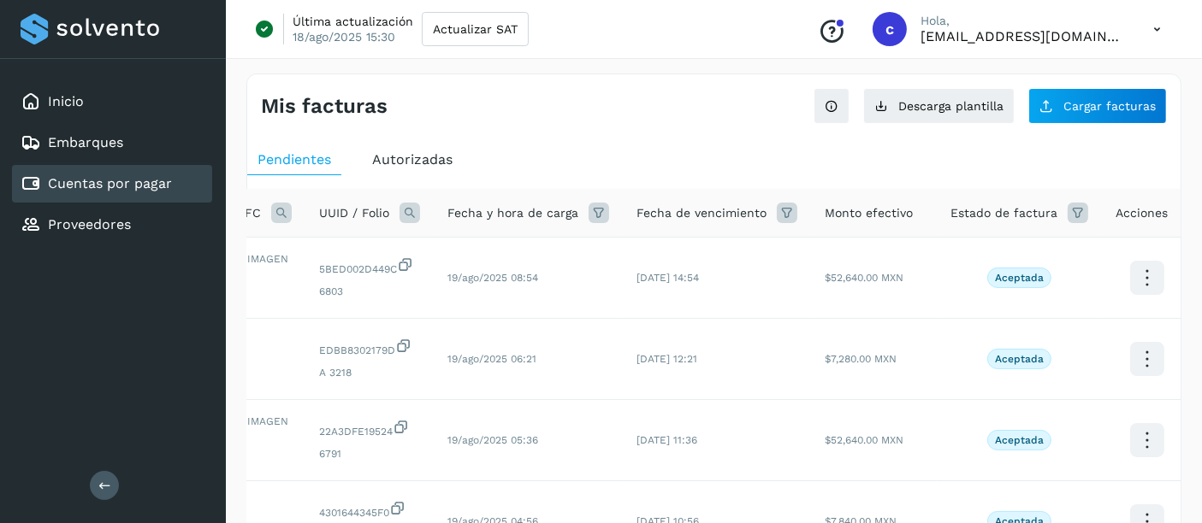
click at [1068, 215] on icon at bounding box center [1078, 213] width 21 height 21
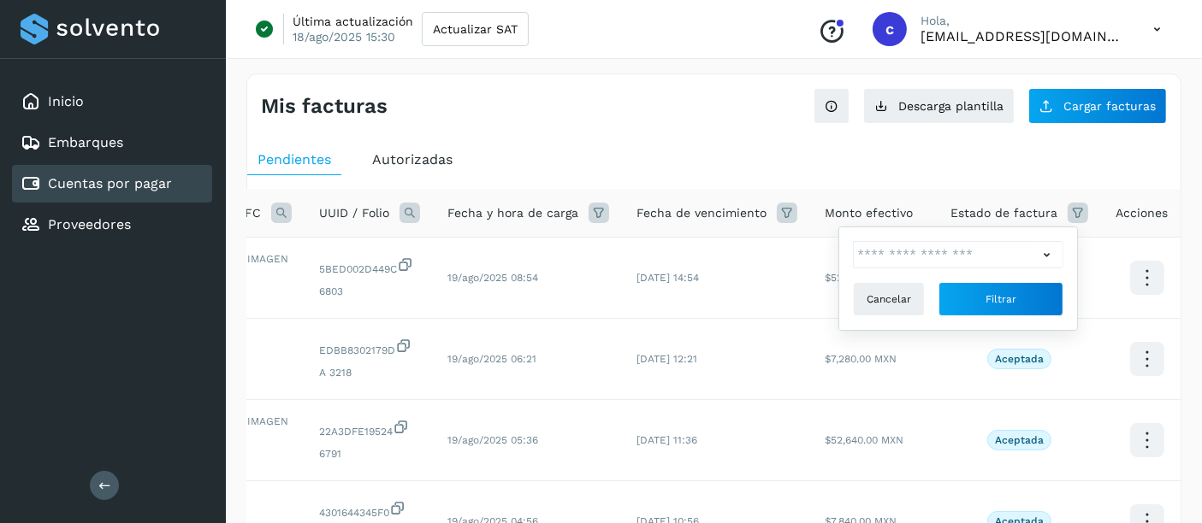
click at [1051, 257] on icon at bounding box center [1047, 255] width 18 height 18
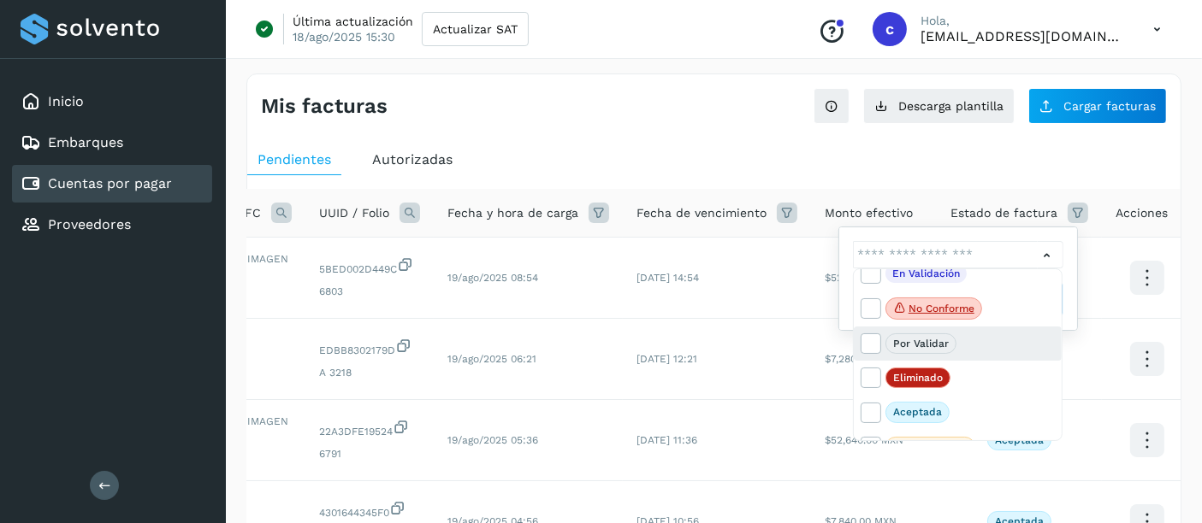
scroll to position [36, 0]
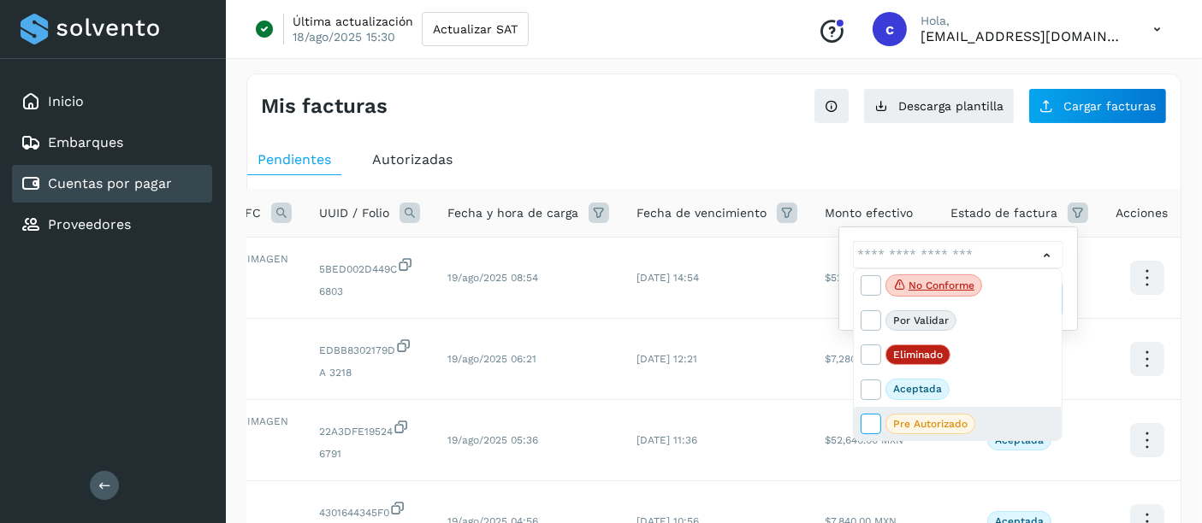
click at [878, 424] on span at bounding box center [872, 427] width 22 height 14
type input "**********"
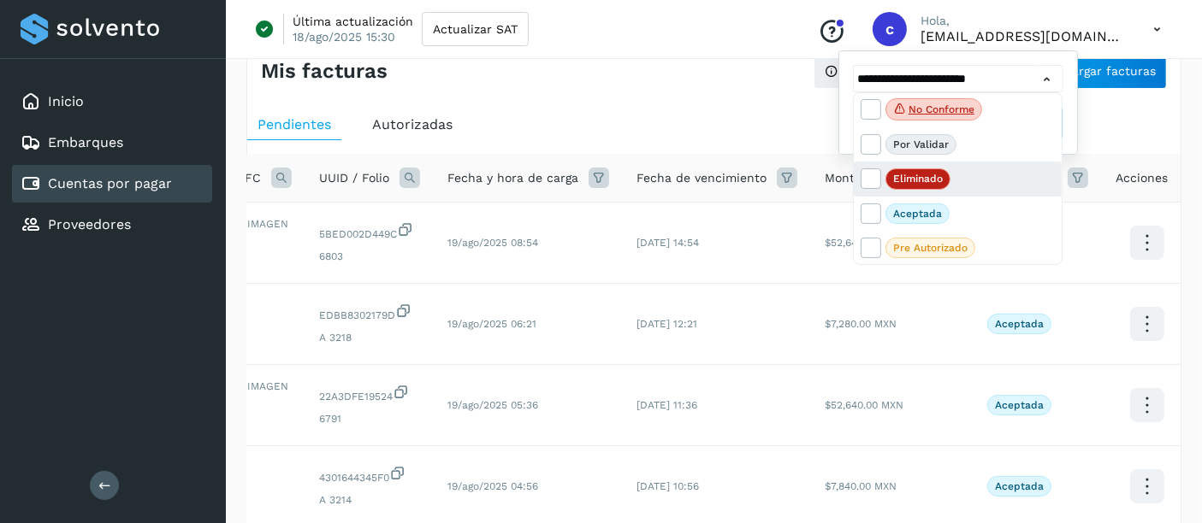
scroll to position [0, 0]
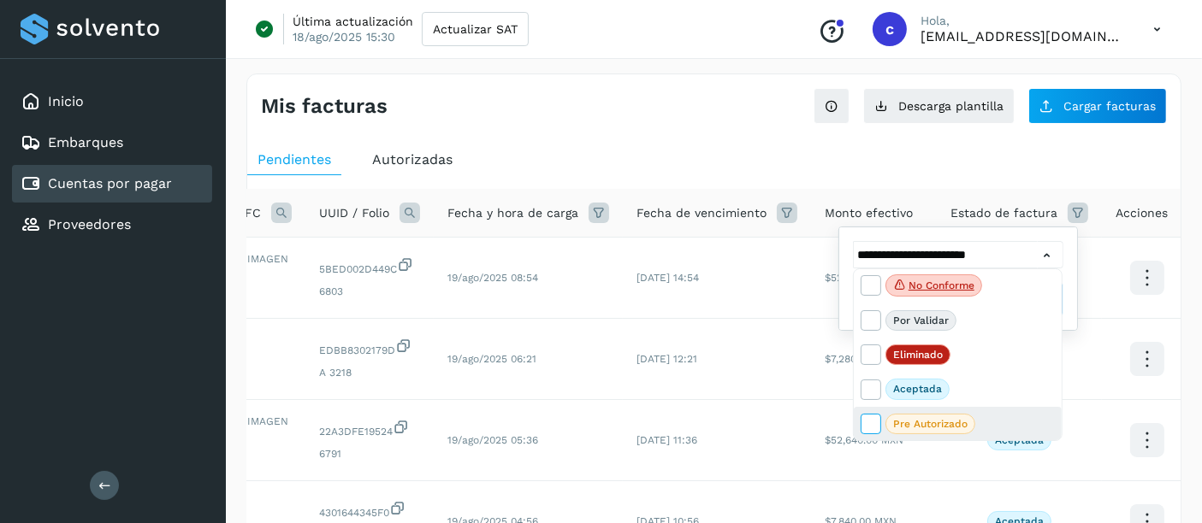
click at [872, 423] on icon at bounding box center [869, 423] width 17 height 17
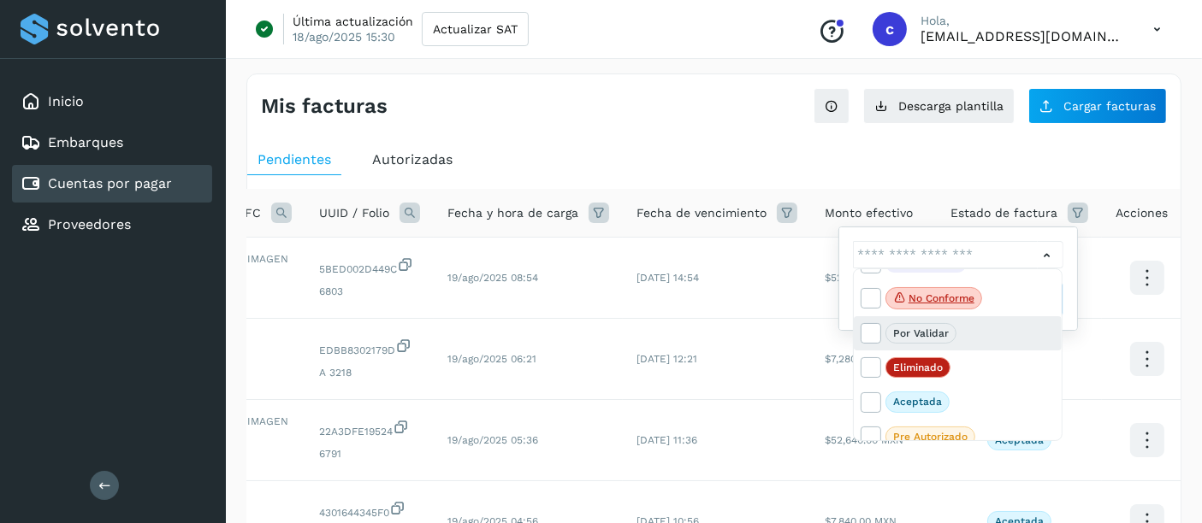
scroll to position [36, 0]
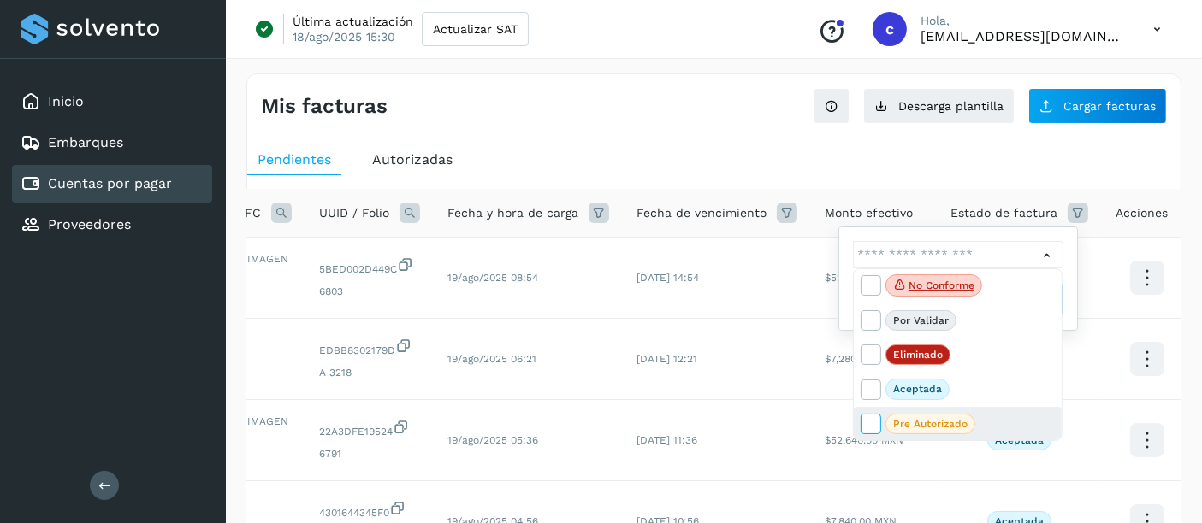
click at [866, 419] on icon at bounding box center [869, 423] width 17 height 17
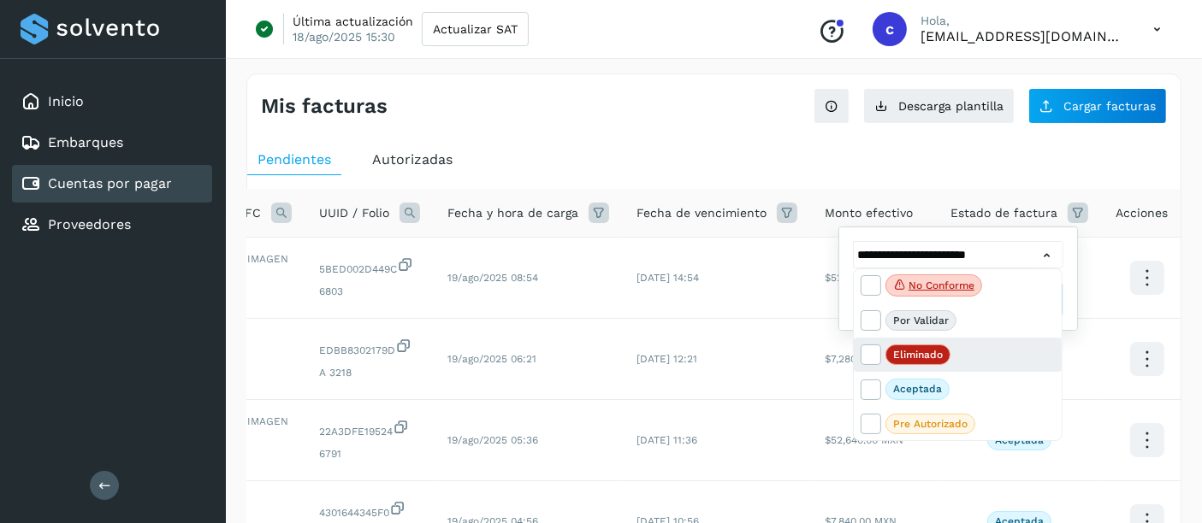
scroll to position [0, 0]
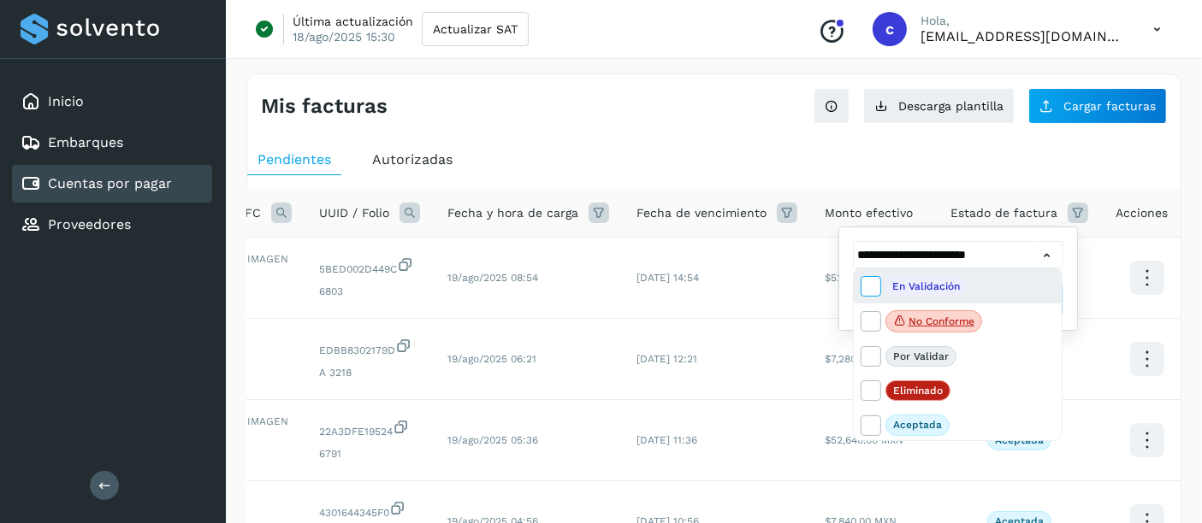
click at [867, 285] on icon at bounding box center [869, 285] width 17 height 17
click at [869, 316] on icon at bounding box center [869, 320] width 17 height 17
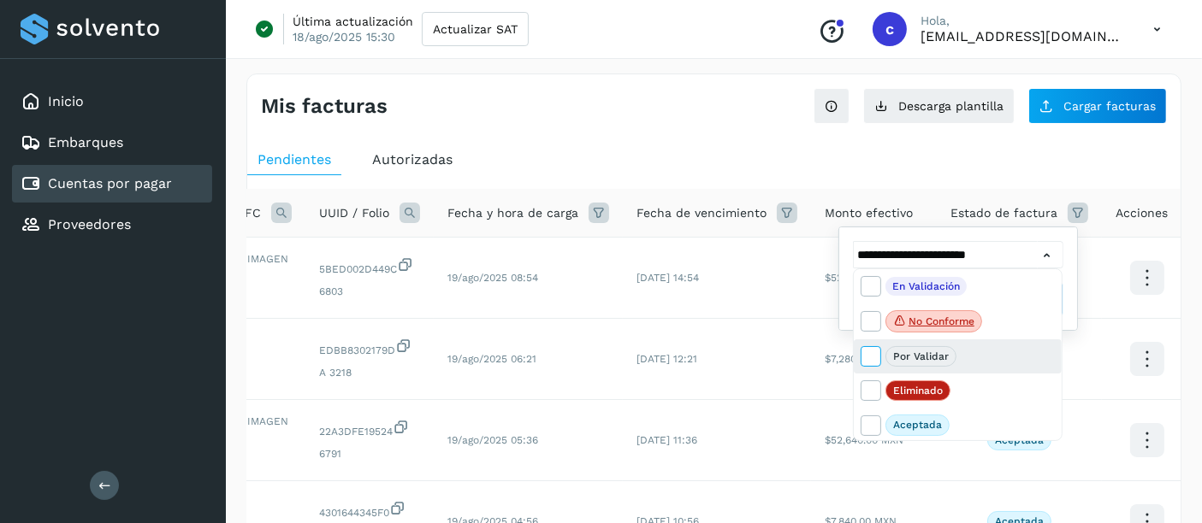
click at [869, 366] on label at bounding box center [871, 356] width 21 height 21
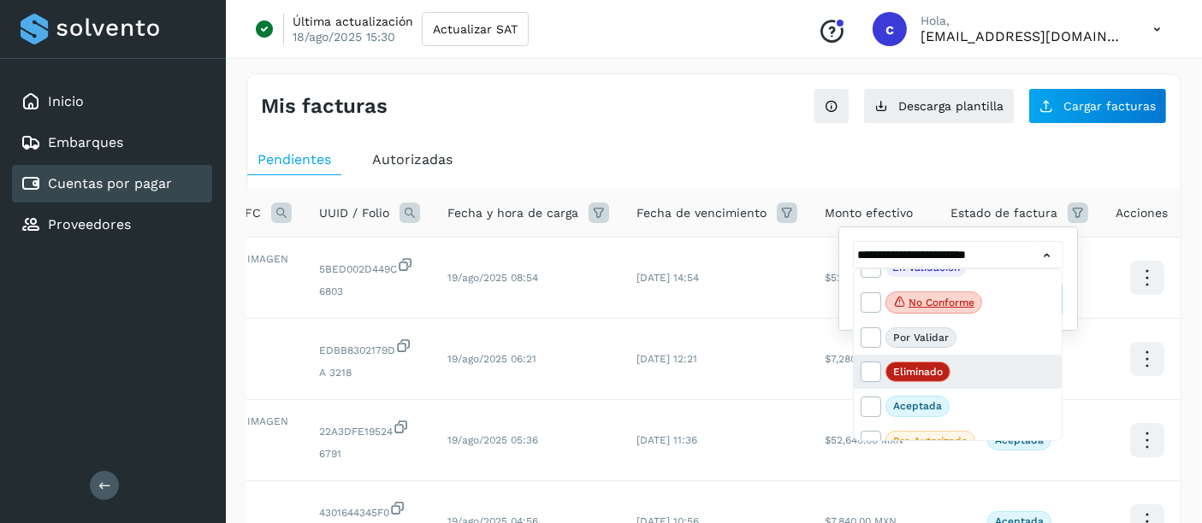
scroll to position [36, 0]
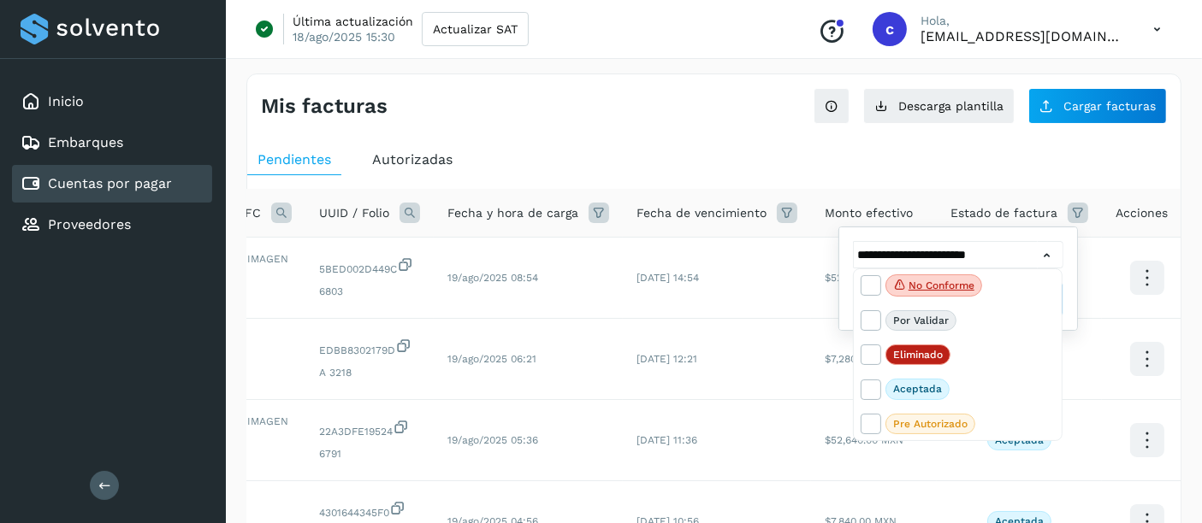
click at [858, 159] on div at bounding box center [601, 261] width 1202 height 523
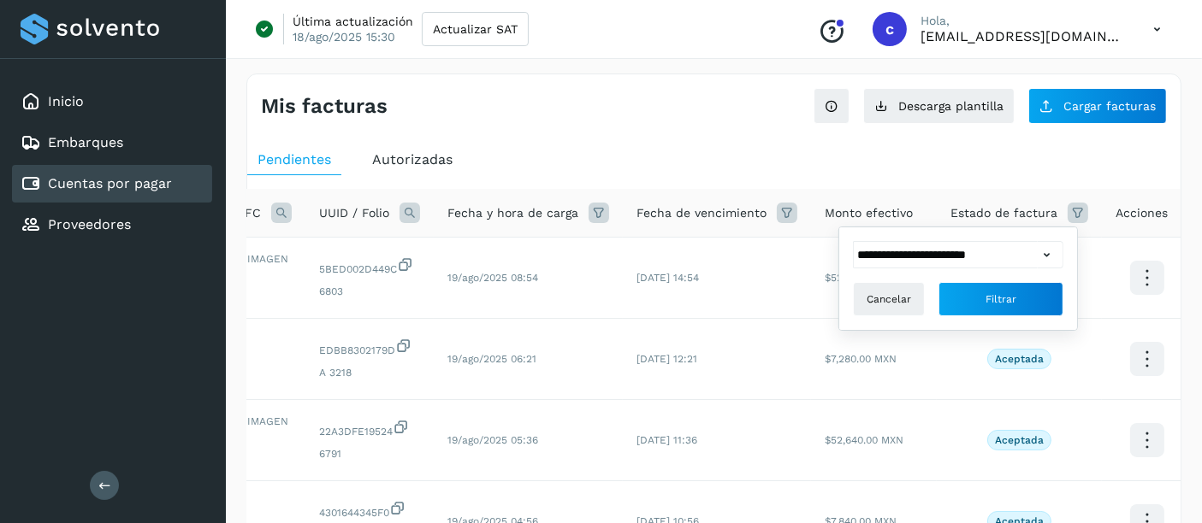
click at [1051, 255] on icon at bounding box center [1047, 255] width 18 height 18
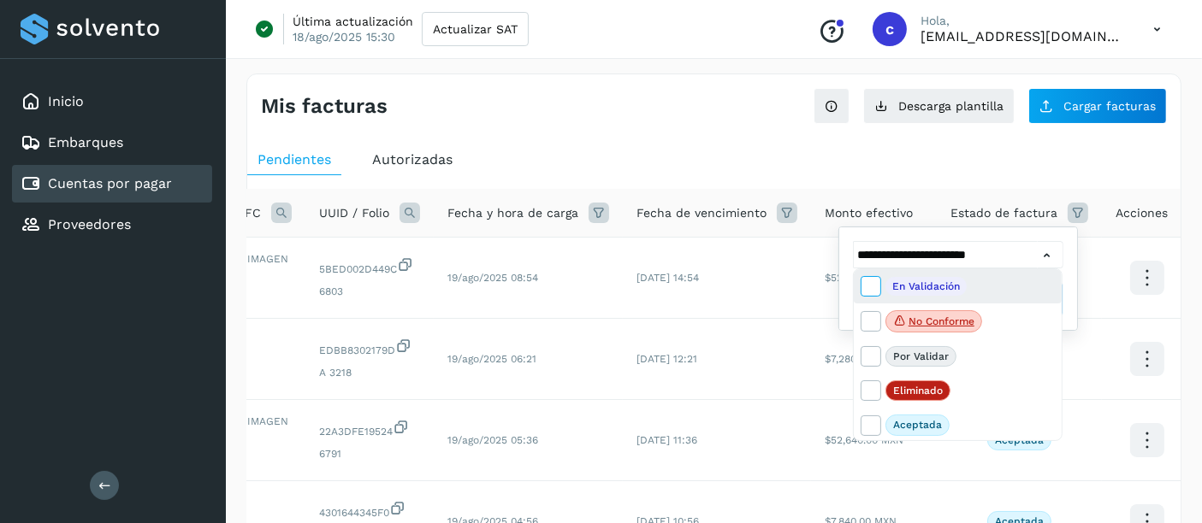
click at [863, 289] on icon at bounding box center [869, 285] width 17 height 17
click at [865, 340] on div "No conforme" at bounding box center [958, 357] width 208 height 34
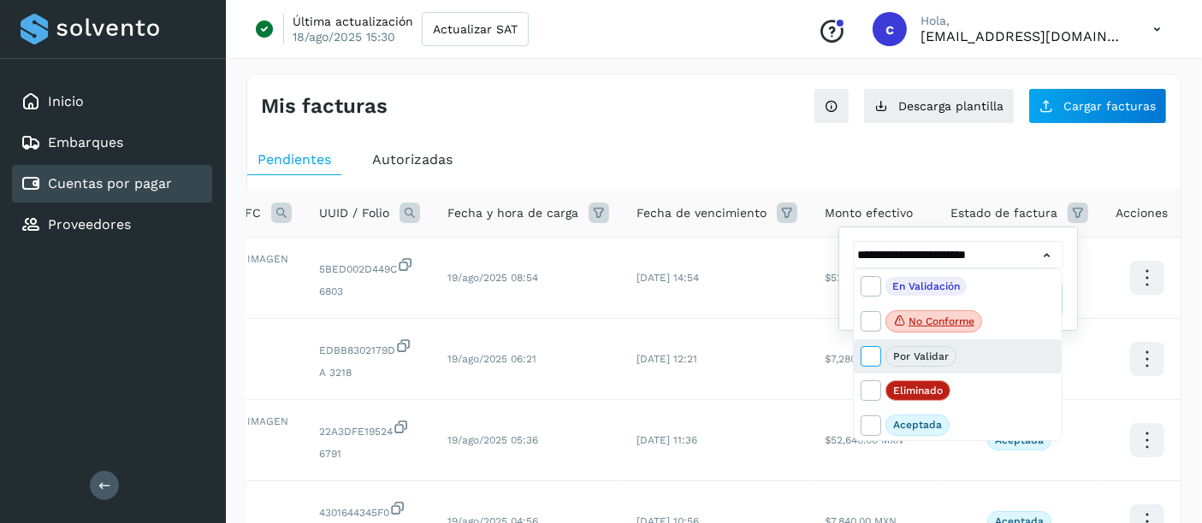
click at [867, 347] on icon at bounding box center [869, 355] width 17 height 17
type input "**********"
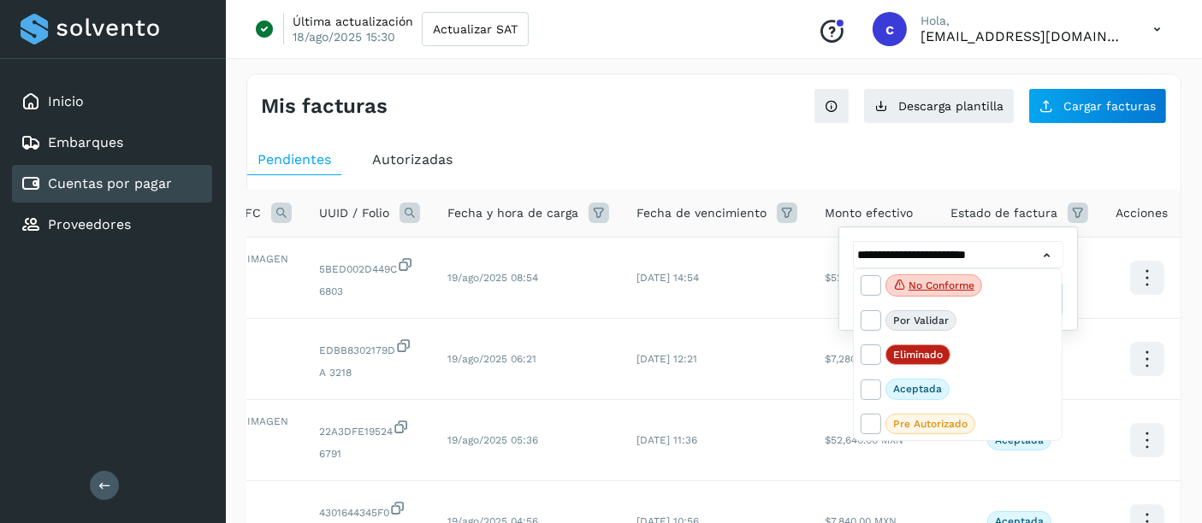
click at [1020, 256] on div at bounding box center [601, 261] width 1202 height 523
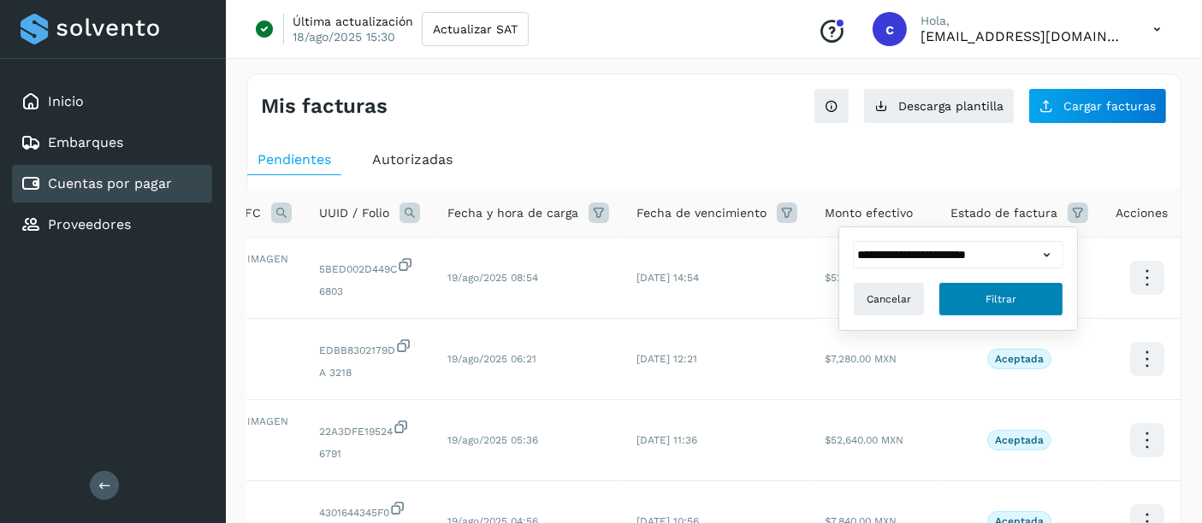
click at [996, 293] on span "Filtrar" at bounding box center [1000, 299] width 31 height 15
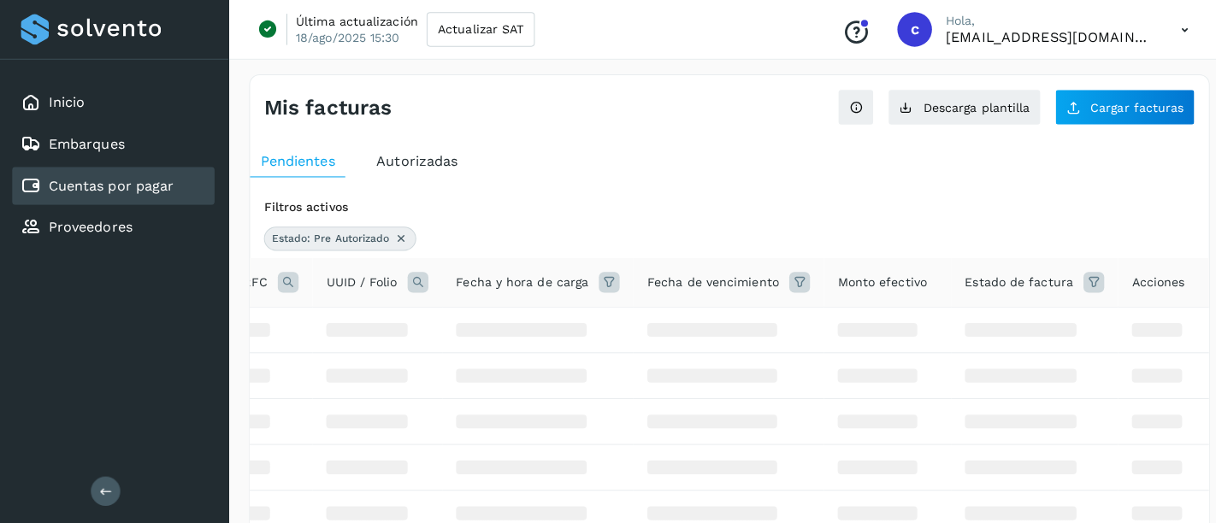
scroll to position [0, 168]
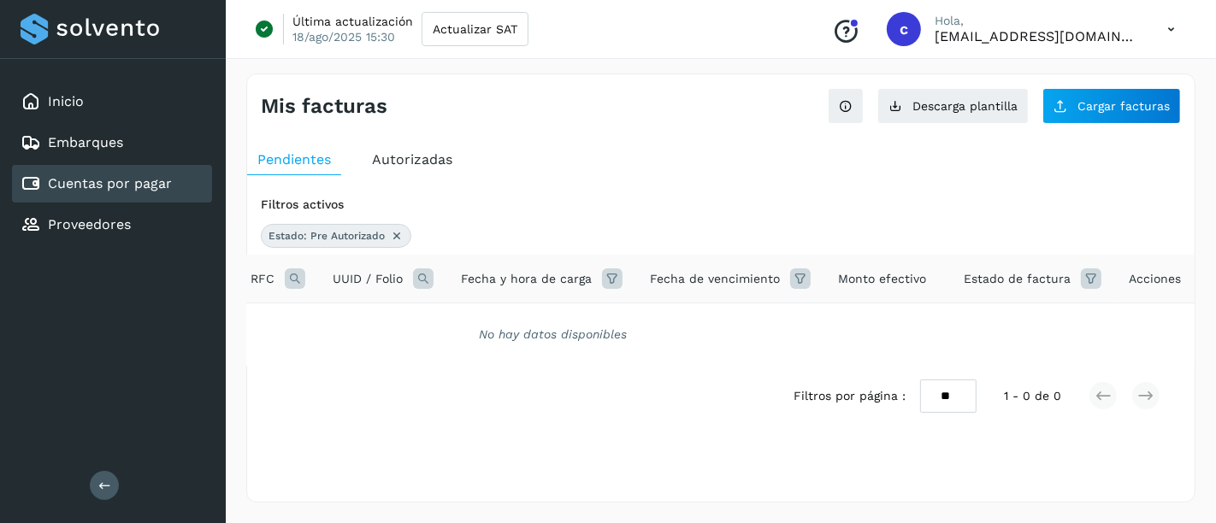
click at [119, 193] on div "Cuentas por pagar" at bounding box center [112, 184] width 200 height 38
click at [1081, 279] on icon at bounding box center [1091, 279] width 21 height 21
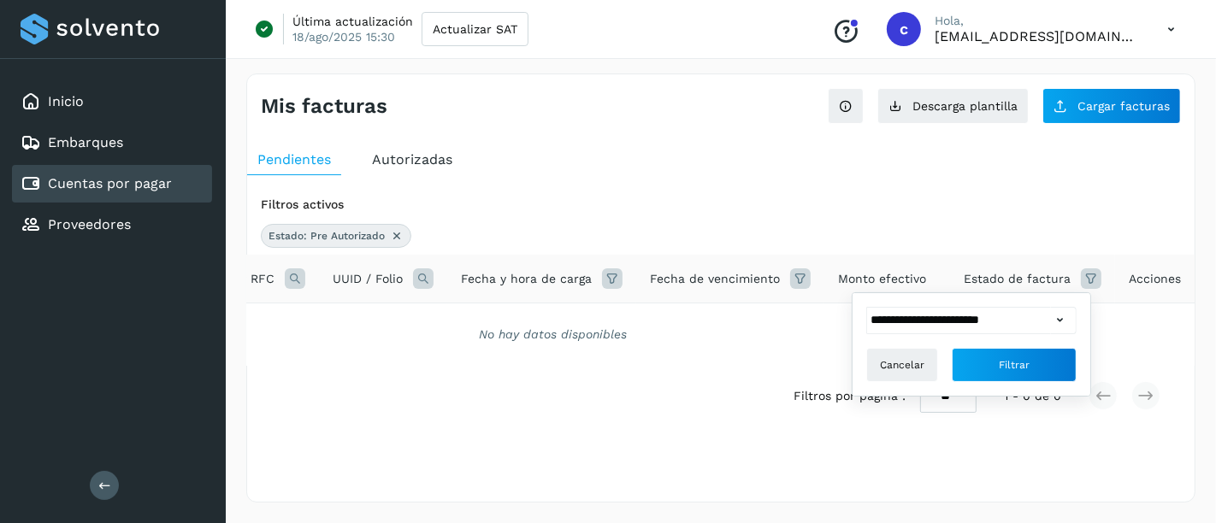
click at [1062, 320] on icon at bounding box center [1060, 320] width 18 height 18
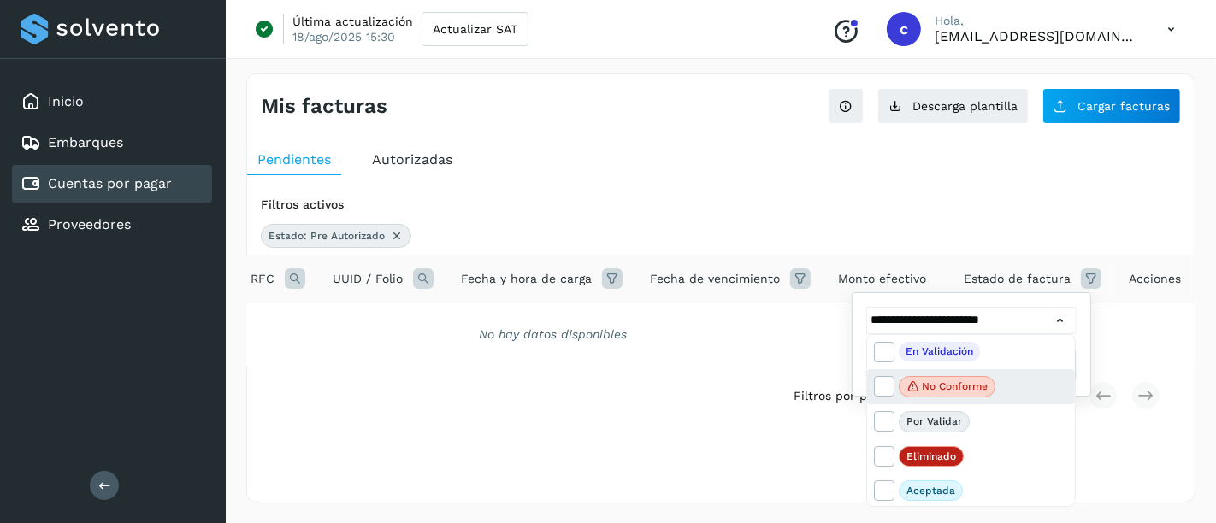
scroll to position [36, 0]
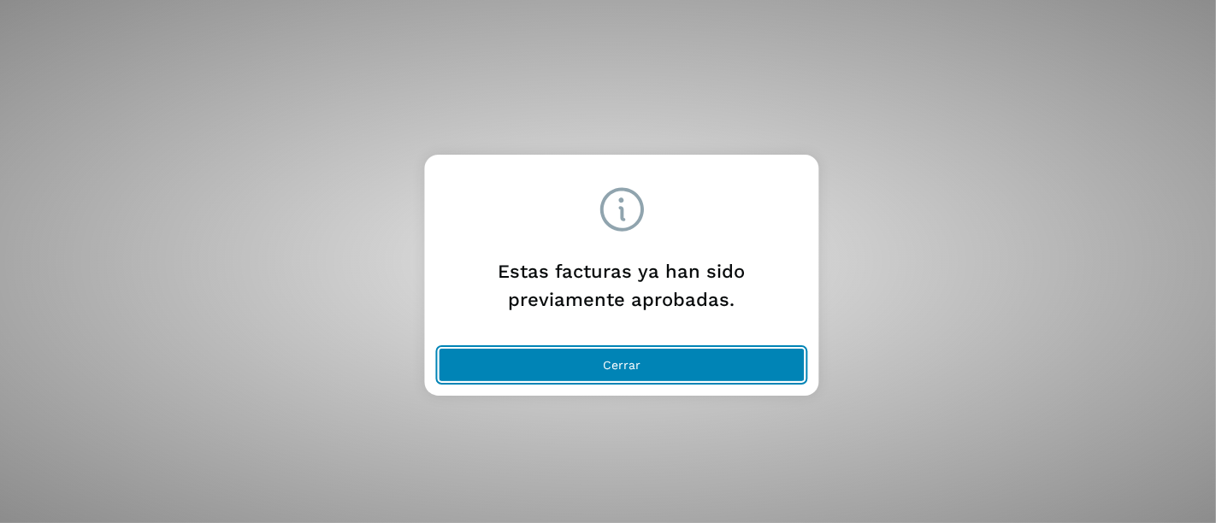
click at [577, 376] on button "Cerrar" at bounding box center [622, 365] width 367 height 34
drag, startPoint x: 608, startPoint y: 365, endPoint x: 574, endPoint y: 358, distance: 35.1
click at [606, 364] on span "Cerrar" at bounding box center [622, 365] width 38 height 12
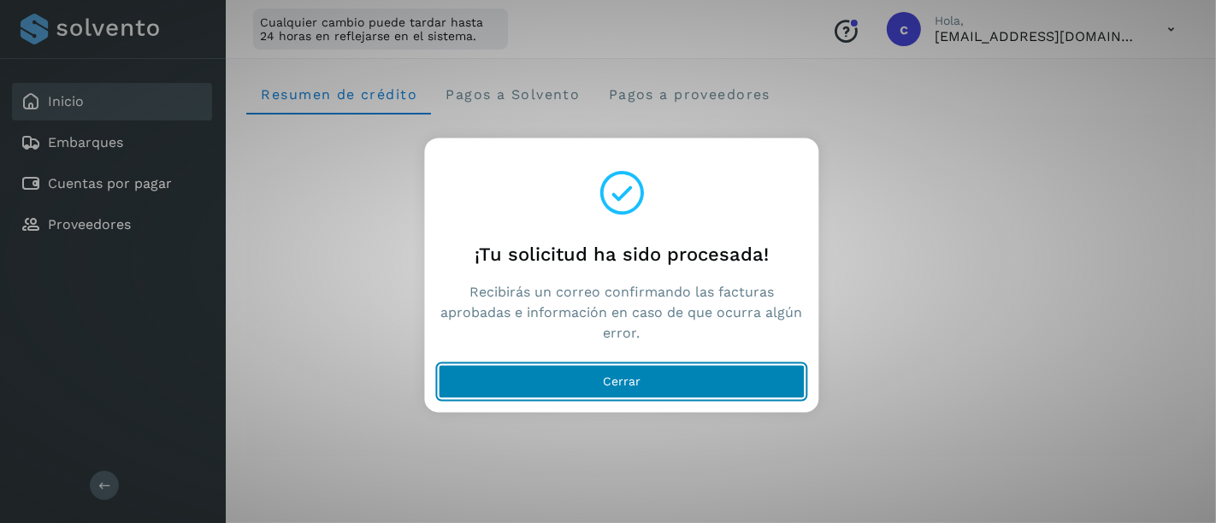
click at [565, 375] on button "Cerrar" at bounding box center [622, 382] width 367 height 34
